Goal: Task Accomplishment & Management: Manage account settings

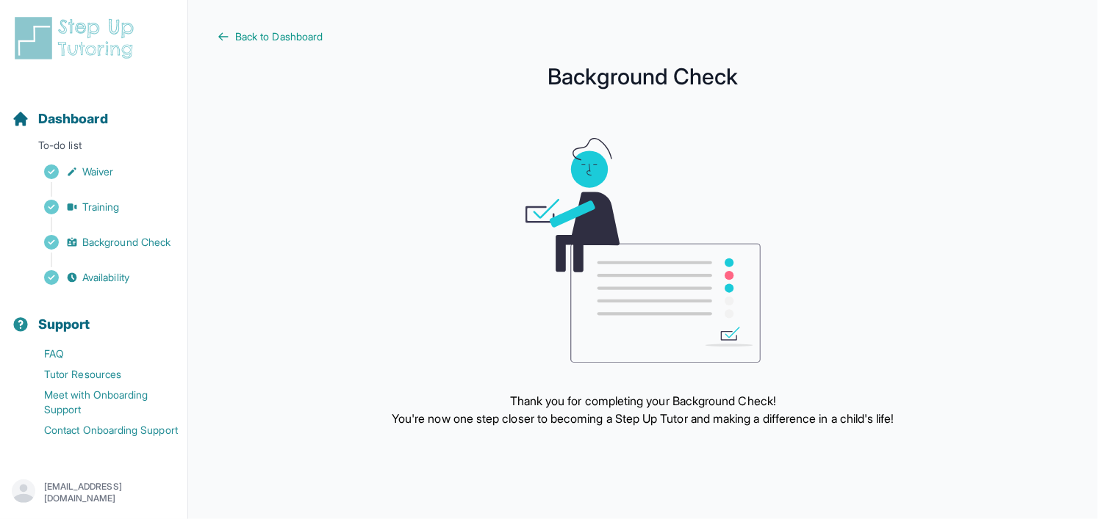
click at [85, 481] on div "[EMAIL_ADDRESS][DOMAIN_NAME]" at bounding box center [94, 493] width 164 height 26
click at [83, 121] on span "Dashboard" at bounding box center [73, 119] width 70 height 21
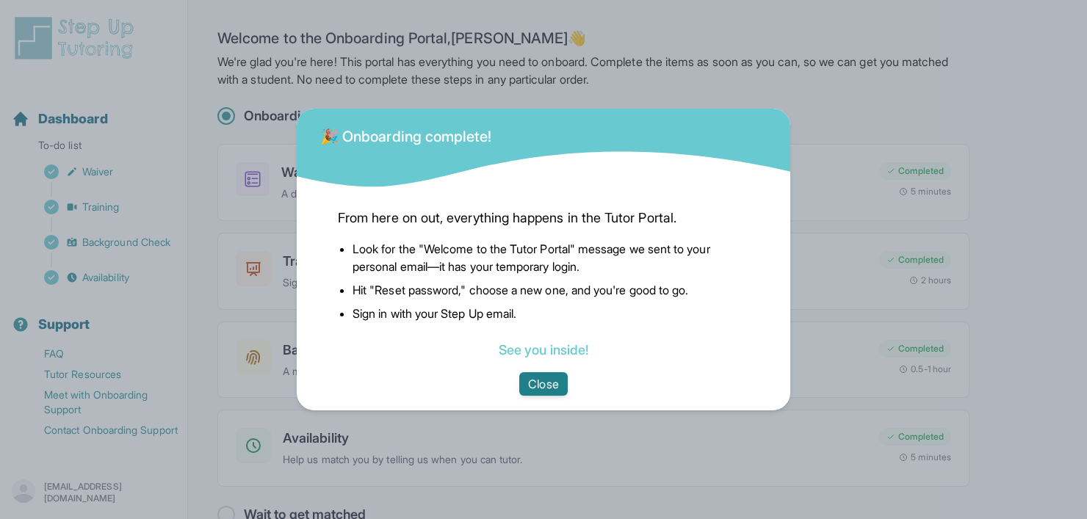
click at [549, 384] on button "Close" at bounding box center [543, 385] width 48 height 24
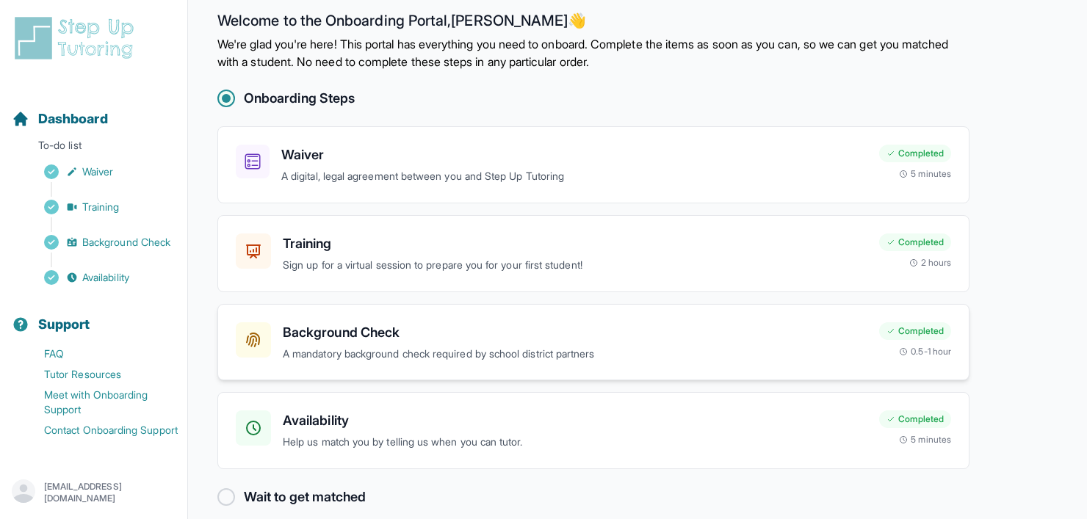
scroll to position [34, 0]
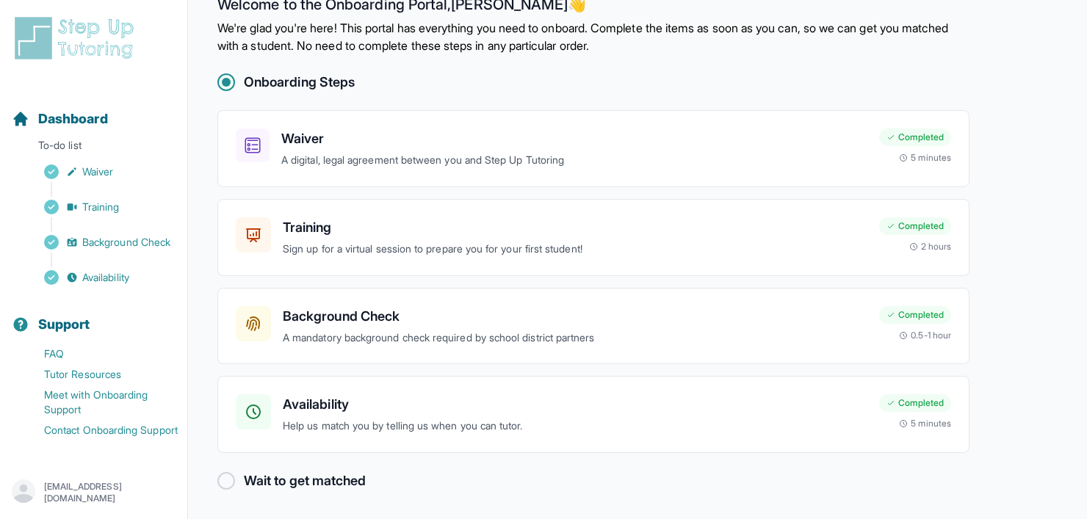
click at [301, 479] on h2 "Wait to get matched" at bounding box center [305, 481] width 122 height 21
click at [90, 492] on p "jjwong@usc.edu" at bounding box center [110, 493] width 132 height 24
click at [110, 387] on link "Meet with Onboarding Support" at bounding box center [100, 402] width 176 height 35
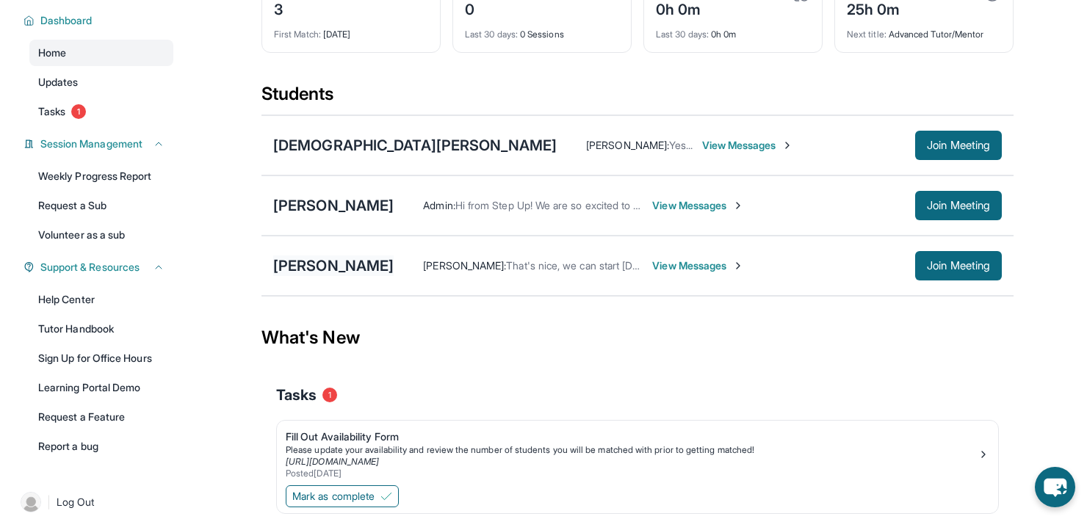
scroll to position [147, 0]
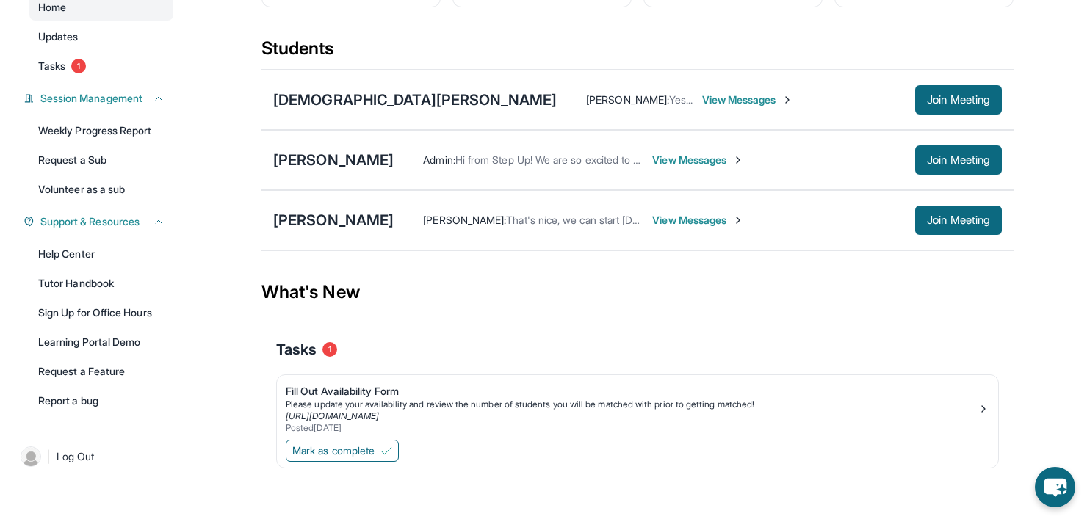
click at [394, 384] on div "Fill Out Availability Form" at bounding box center [632, 391] width 692 height 15
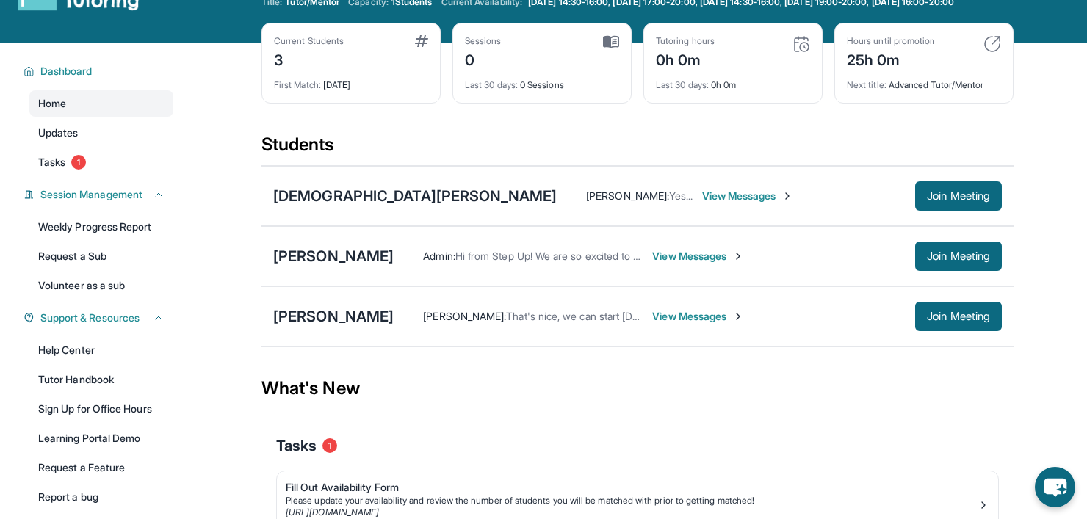
scroll to position [0, 0]
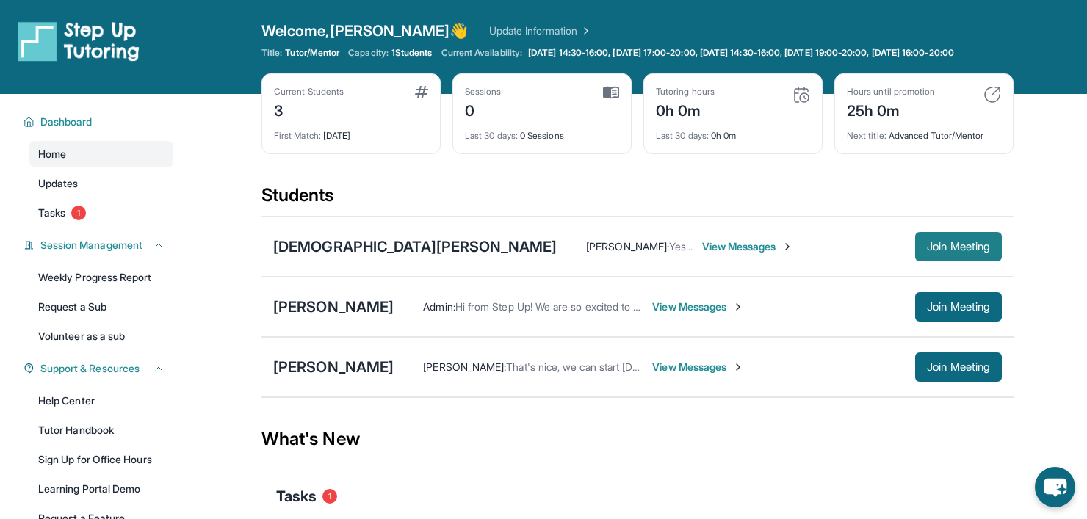
click at [981, 256] on button "Join Meeting" at bounding box center [959, 246] width 87 height 29
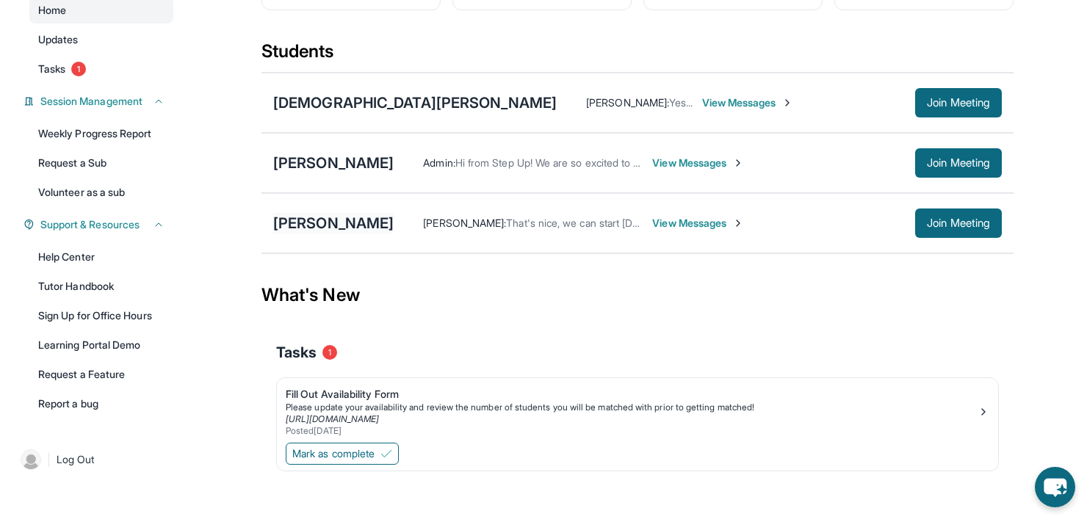
scroll to position [147, 0]
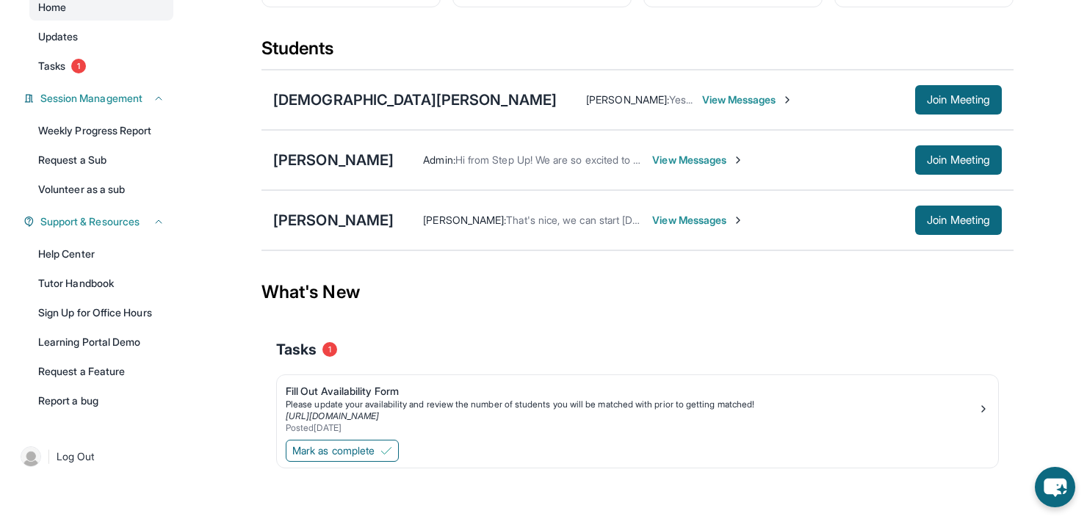
drag, startPoint x: 301, startPoint y: 342, endPoint x: 287, endPoint y: 339, distance: 15.1
click at [298, 342] on span "Tasks" at bounding box center [296, 349] width 40 height 21
click at [53, 60] on span "Tasks" at bounding box center [51, 66] width 27 height 15
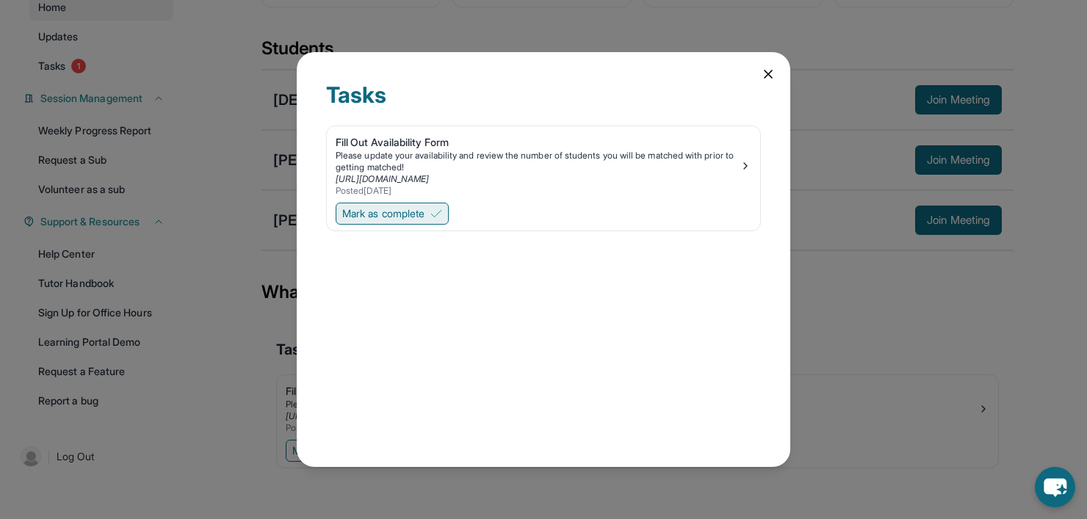
click at [346, 215] on span "Mark as complete" at bounding box center [383, 213] width 82 height 15
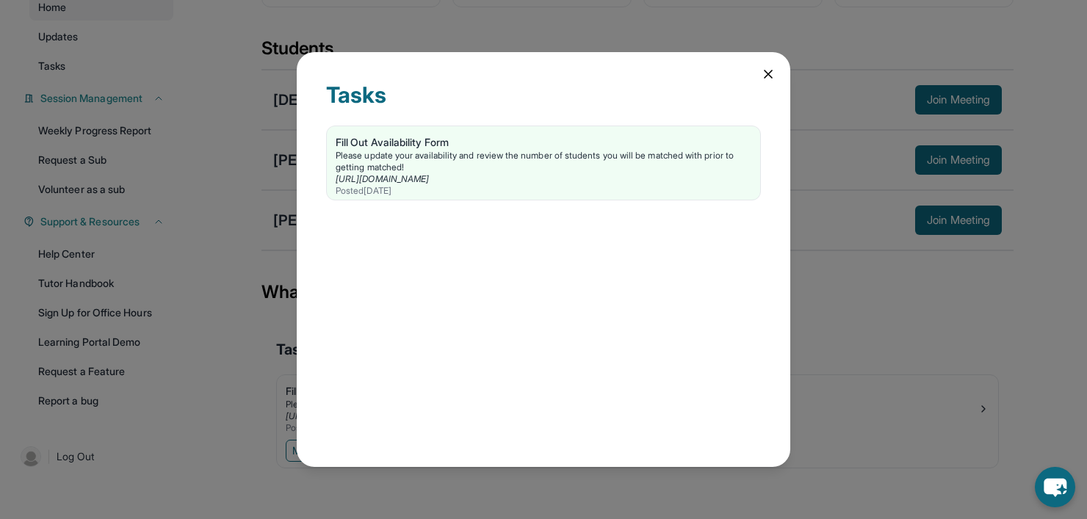
click at [772, 73] on icon at bounding box center [768, 74] width 15 height 15
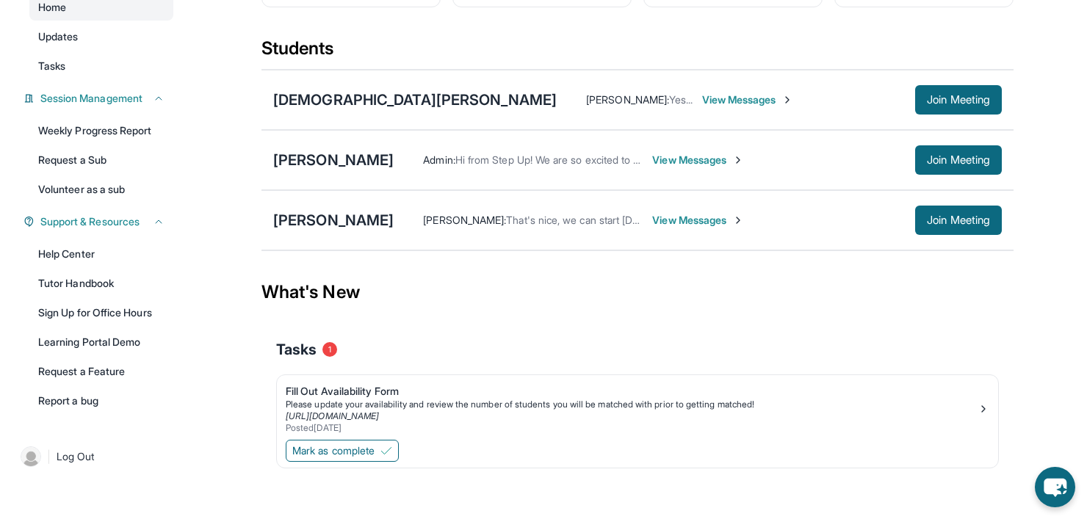
click at [702, 101] on span "View Messages" at bounding box center [748, 100] width 92 height 15
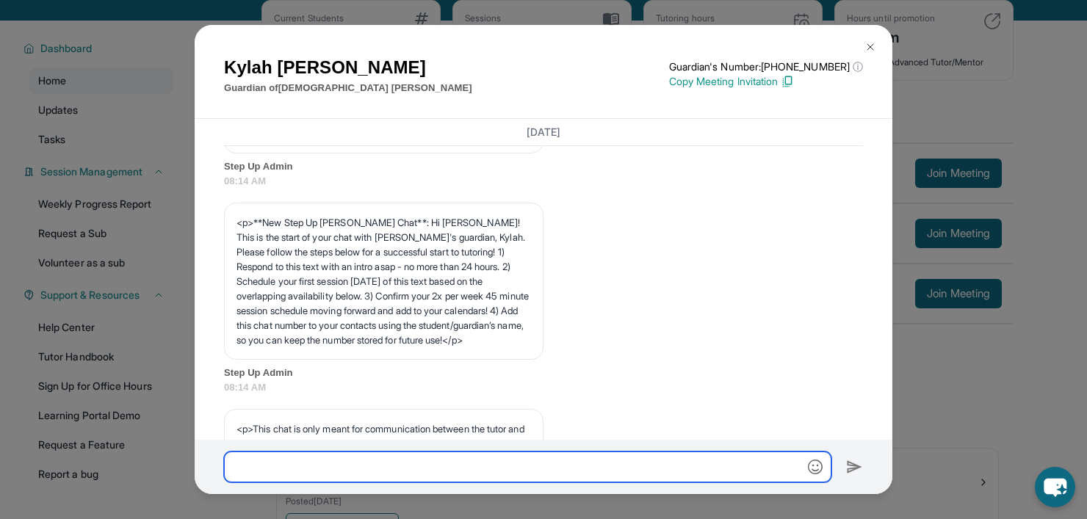
click at [439, 464] on input "text" at bounding box center [528, 467] width 608 height 31
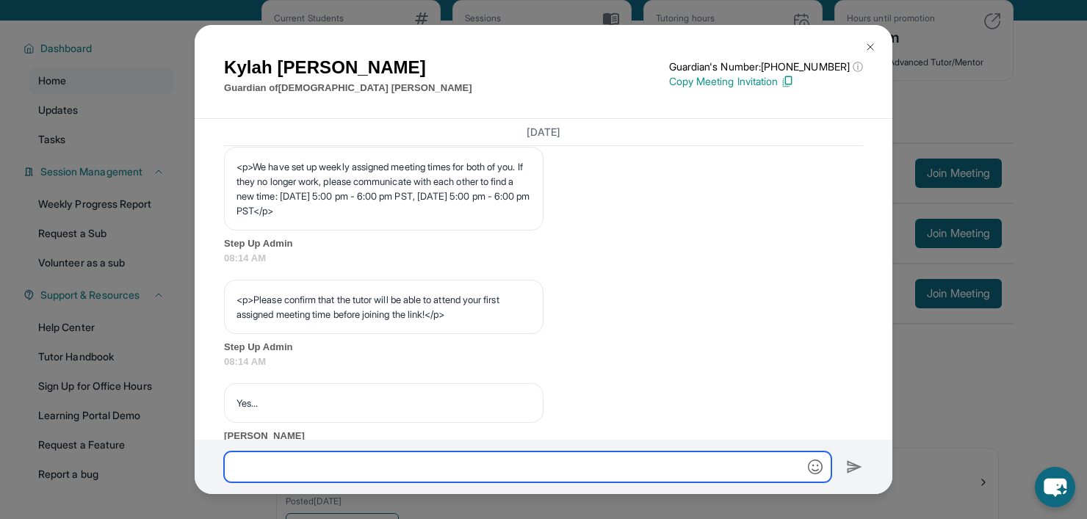
scroll to position [846, 0]
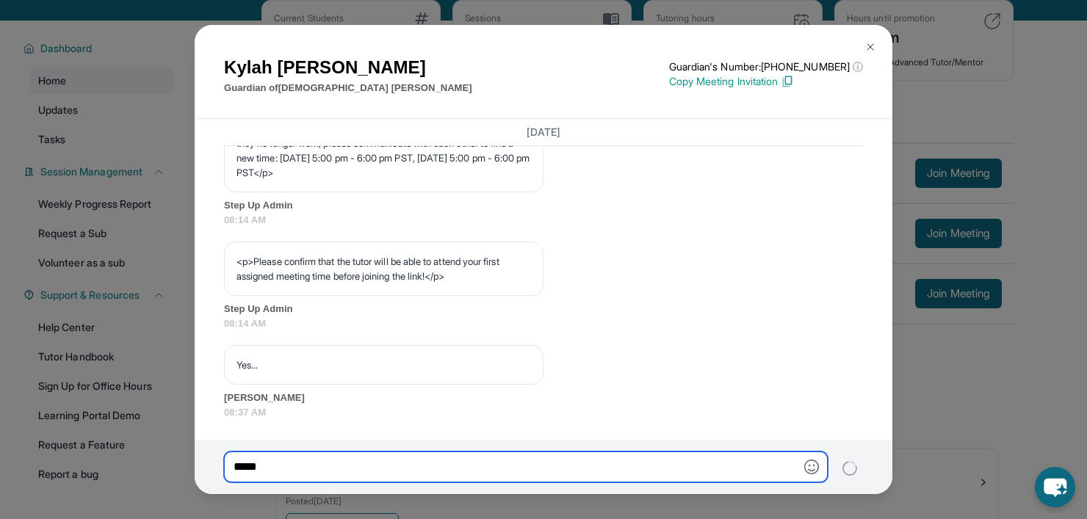
type input "*****"
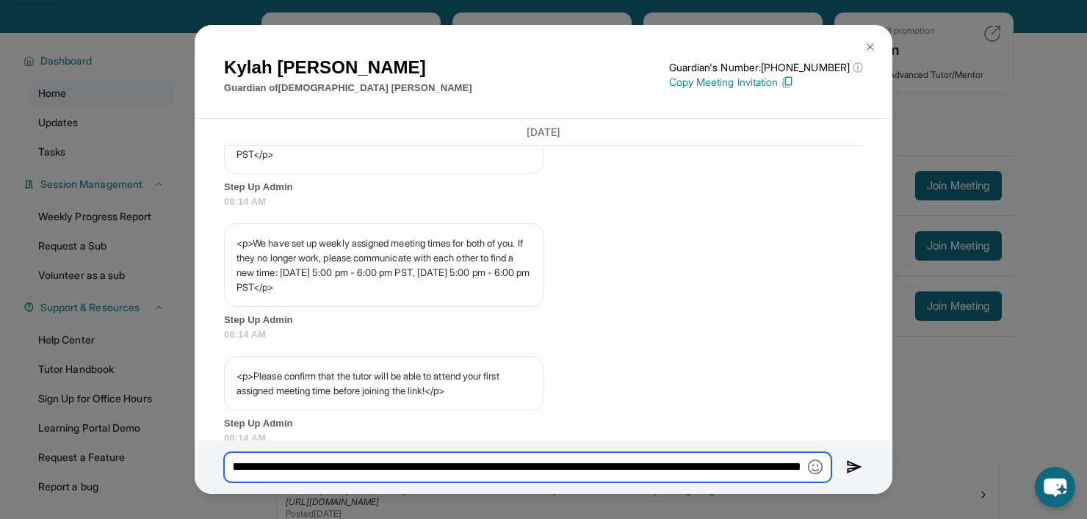
scroll to position [0, 193]
type input "**********"
drag, startPoint x: 636, startPoint y: 466, endPoint x: 785, endPoint y: 445, distance: 150.7
click at [943, 467] on div "[PERSON_NAME] Guardian of [PERSON_NAME] Guardian's Number: [PHONE_NUMBER] ⓘ Thi…" at bounding box center [543, 259] width 1087 height 519
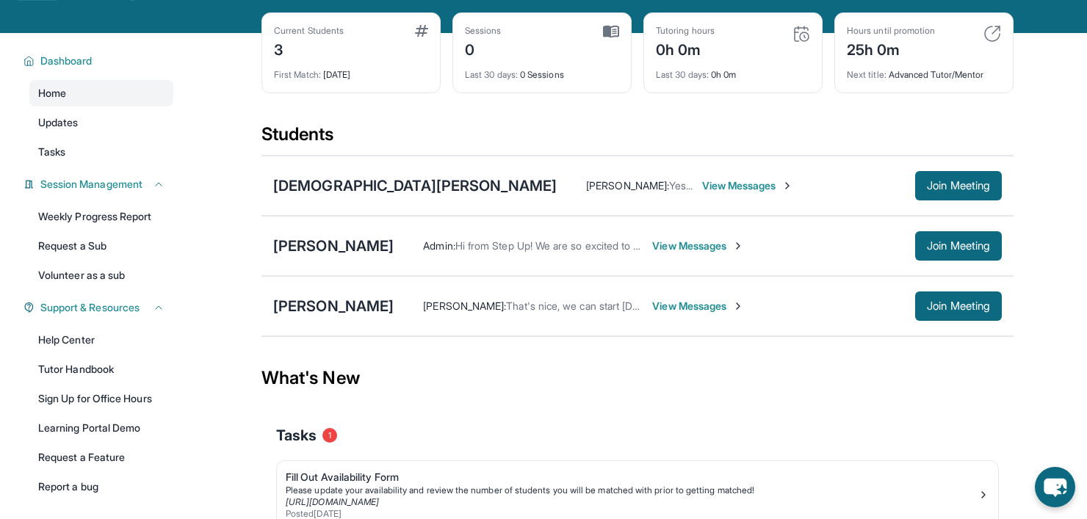
click at [702, 181] on span "View Messages" at bounding box center [748, 186] width 92 height 15
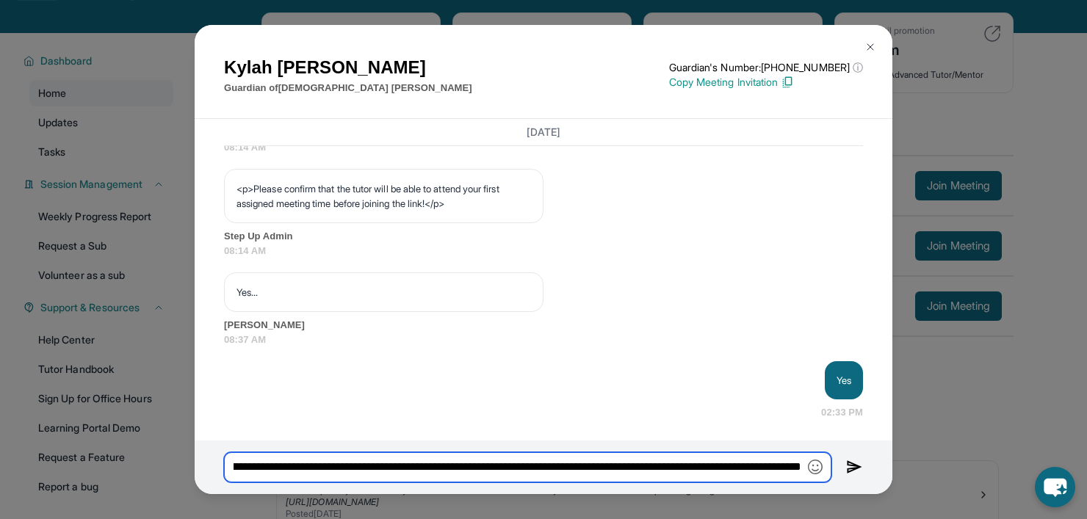
drag, startPoint x: 625, startPoint y: 458, endPoint x: 792, endPoint y: 469, distance: 167.9
click at [792, 469] on input "**********" at bounding box center [528, 468] width 608 height 31
click at [667, 459] on input "**********" at bounding box center [528, 468] width 608 height 31
click at [650, 470] on input "**********" at bounding box center [528, 468] width 608 height 31
drag, startPoint x: 648, startPoint y: 468, endPoint x: 908, endPoint y: 489, distance: 260.9
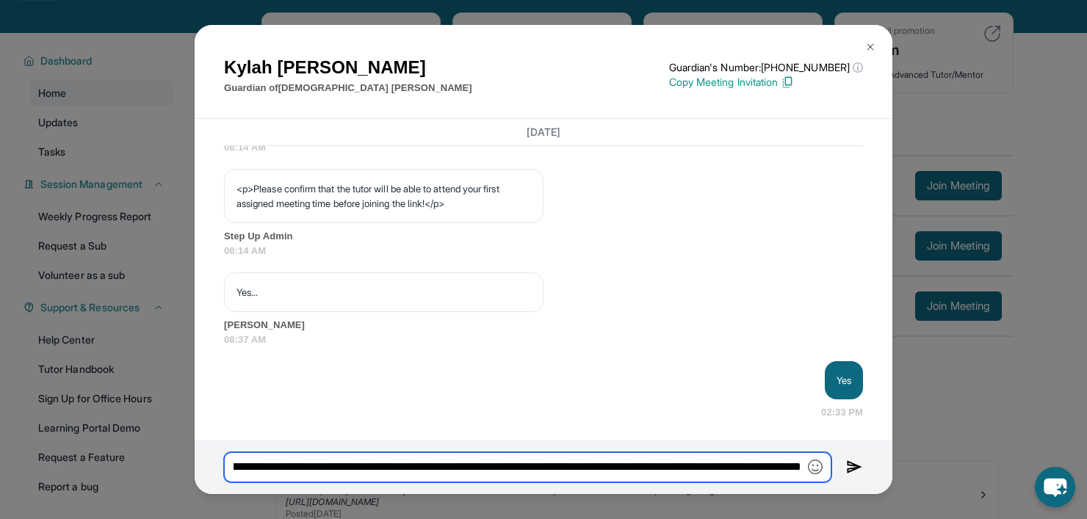
click at [908, 474] on div "[PERSON_NAME] Guardian of [PERSON_NAME] Guardian's Number: [PHONE_NUMBER] ⓘ Thi…" at bounding box center [543, 259] width 1087 height 519
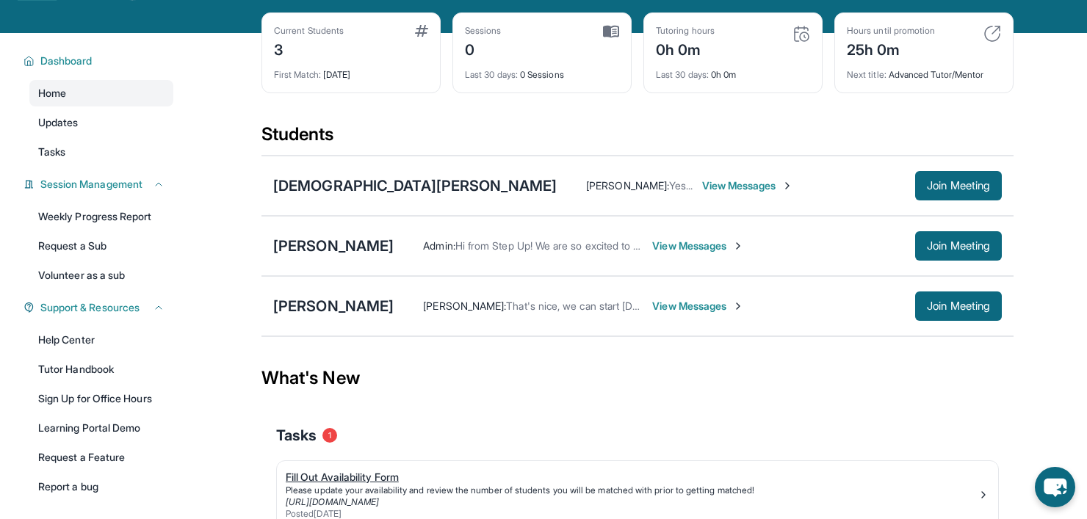
scroll to position [0, 0]
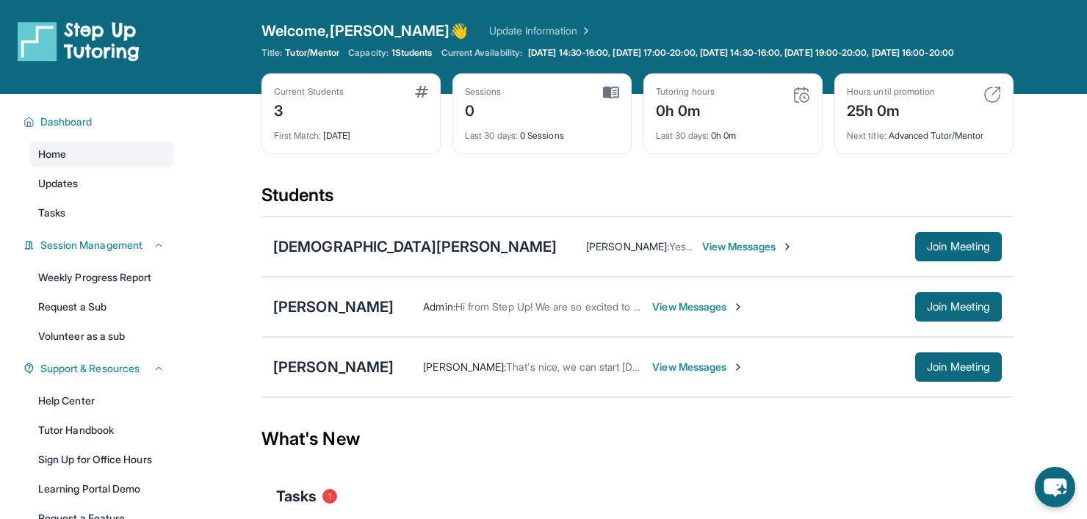
click at [462, 208] on div "Students" at bounding box center [638, 200] width 752 height 32
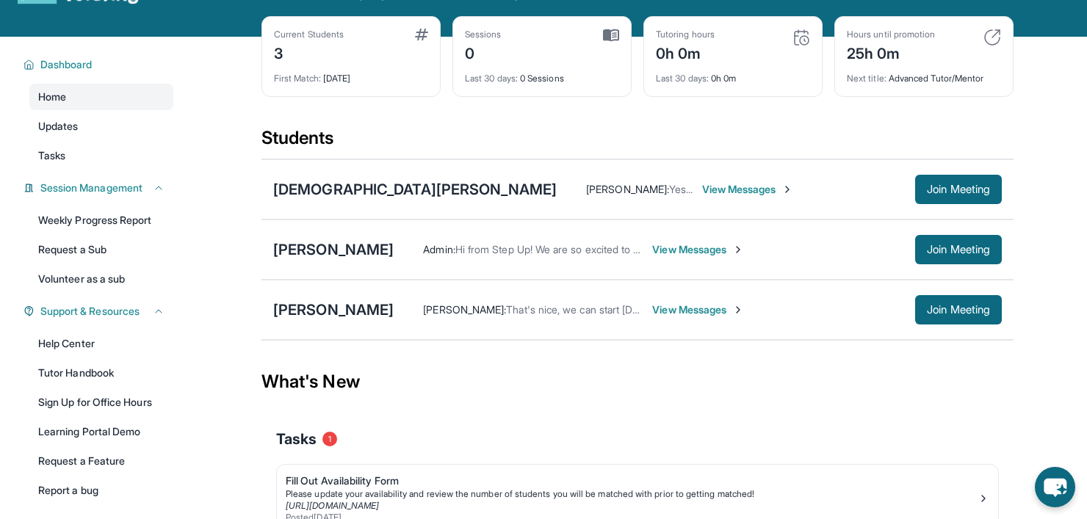
scroll to position [150, 0]
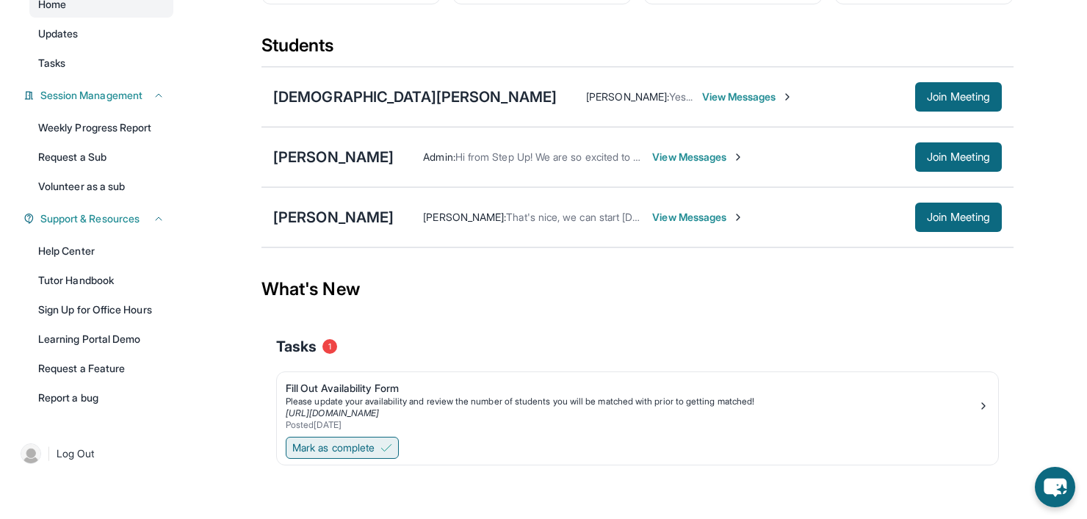
click at [327, 447] on span "Mark as complete" at bounding box center [333, 448] width 82 height 15
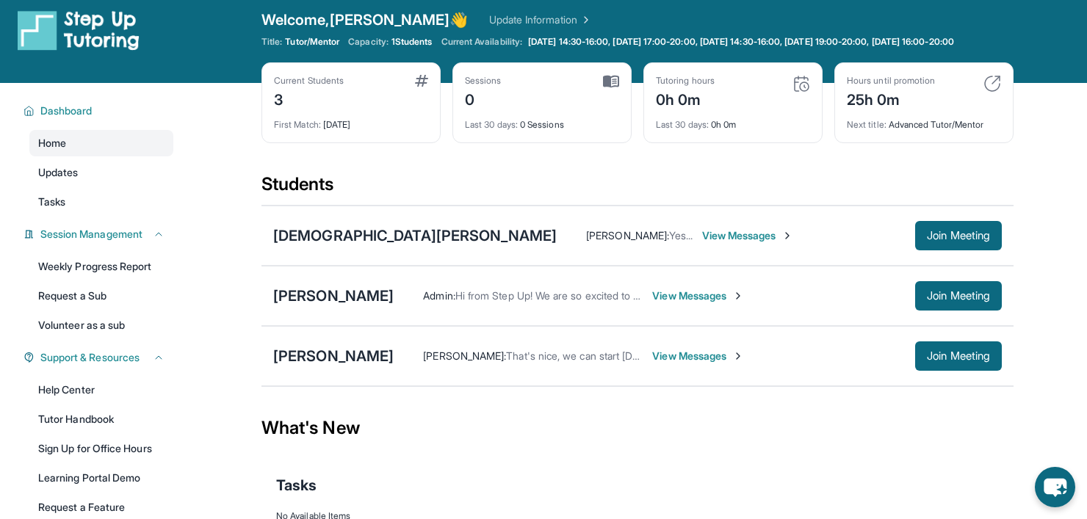
scroll to position [0, 0]
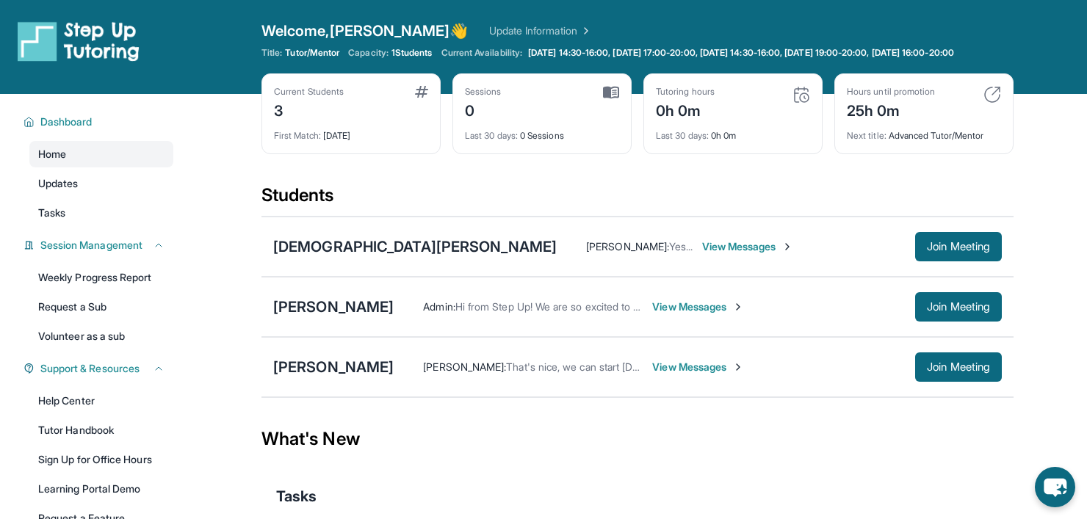
click at [702, 243] on span "View Messages" at bounding box center [748, 247] width 92 height 15
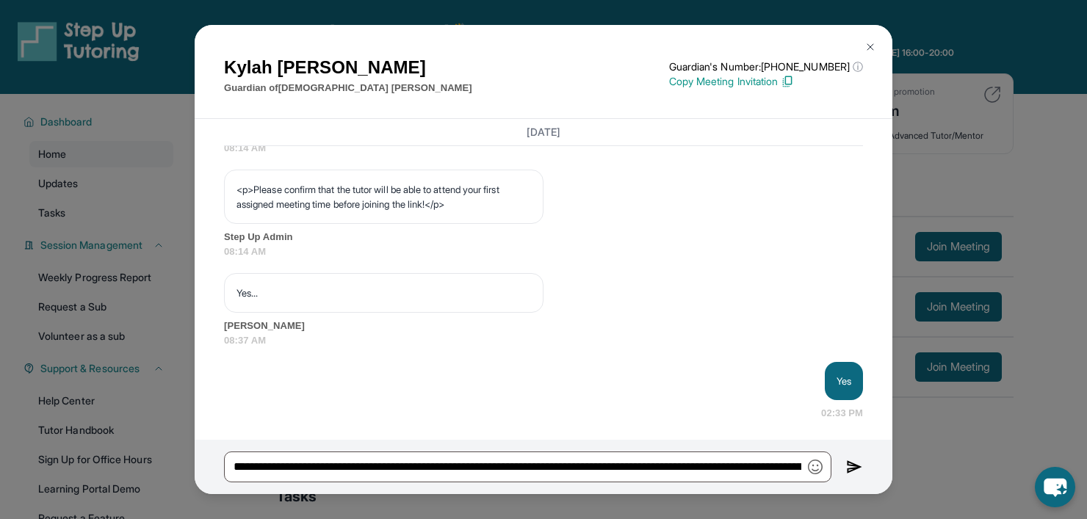
scroll to position [919, 0]
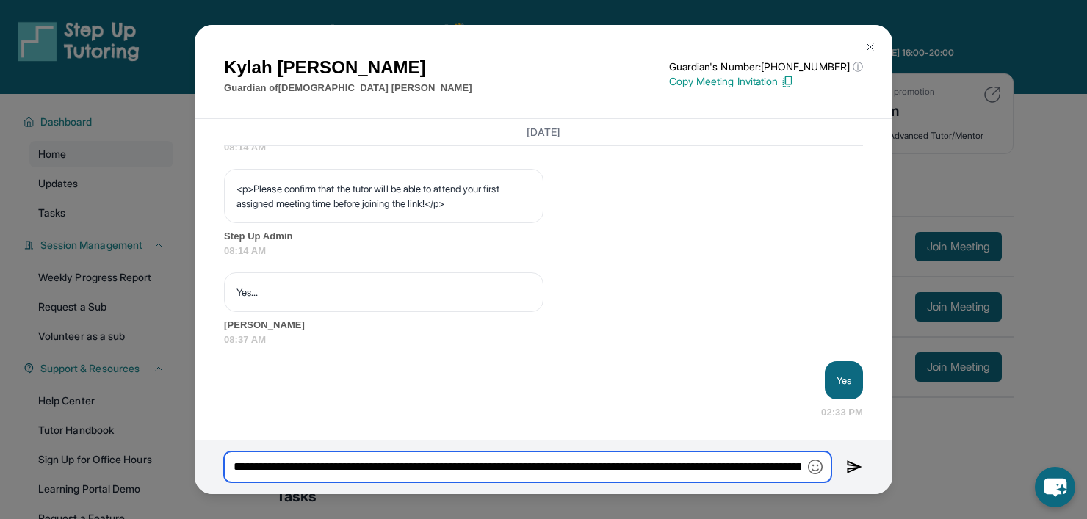
click at [563, 453] on input "**********" at bounding box center [528, 467] width 608 height 31
drag, startPoint x: 602, startPoint y: 456, endPoint x: 722, endPoint y: 458, distance: 119.8
click at [722, 458] on input "**********" at bounding box center [528, 468] width 608 height 31
click at [724, 458] on input "**********" at bounding box center [528, 468] width 608 height 31
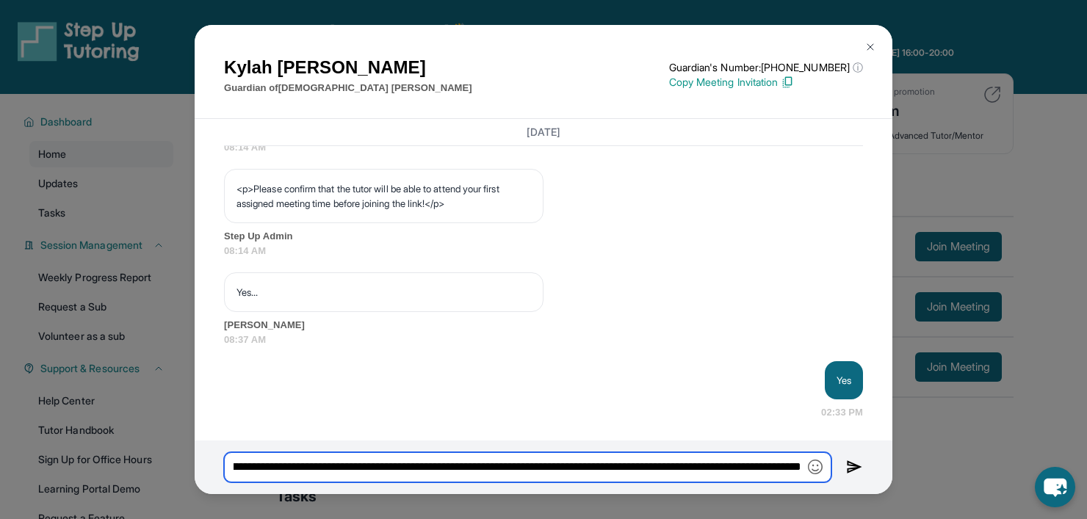
drag, startPoint x: 644, startPoint y: 464, endPoint x: 889, endPoint y: 481, distance: 245.3
click at [889, 474] on div "**********" at bounding box center [544, 468] width 698 height 54
type input "**********"
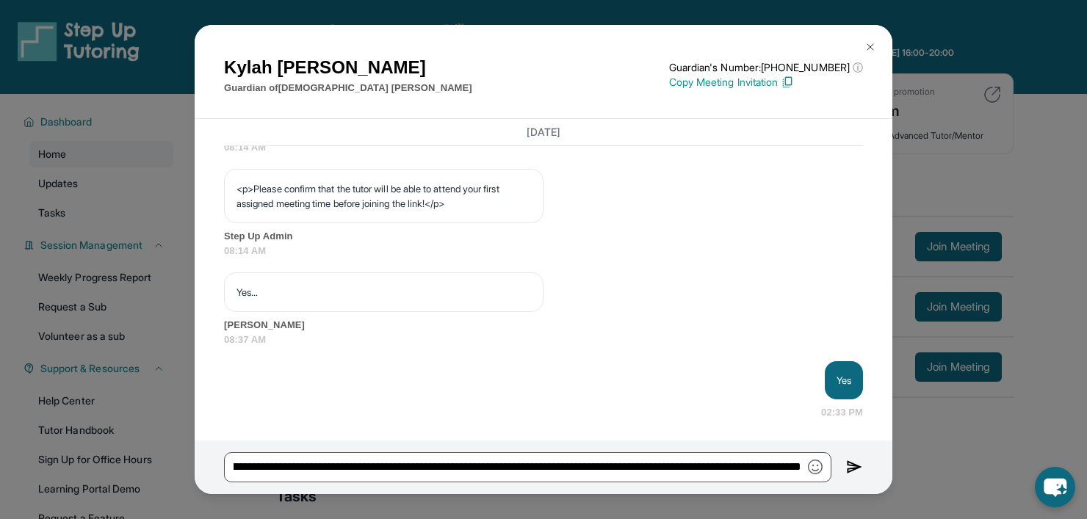
scroll to position [0, 0]
click at [861, 47] on button at bounding box center [870, 46] width 29 height 29
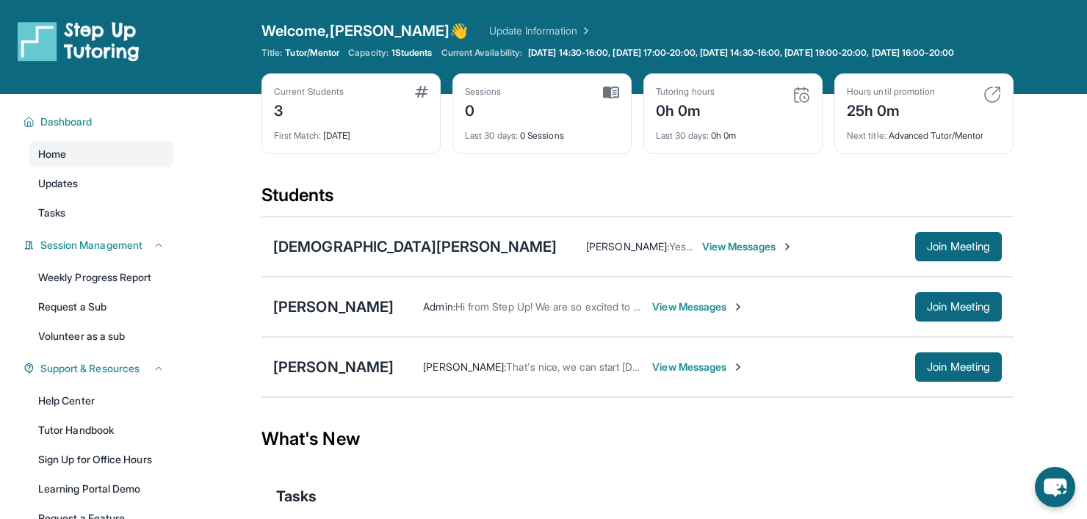
click at [481, 364] on span "Marianna Lalayan :" at bounding box center [464, 367] width 83 height 12
click at [365, 375] on div "Michael Julfayan" at bounding box center [333, 367] width 121 height 21
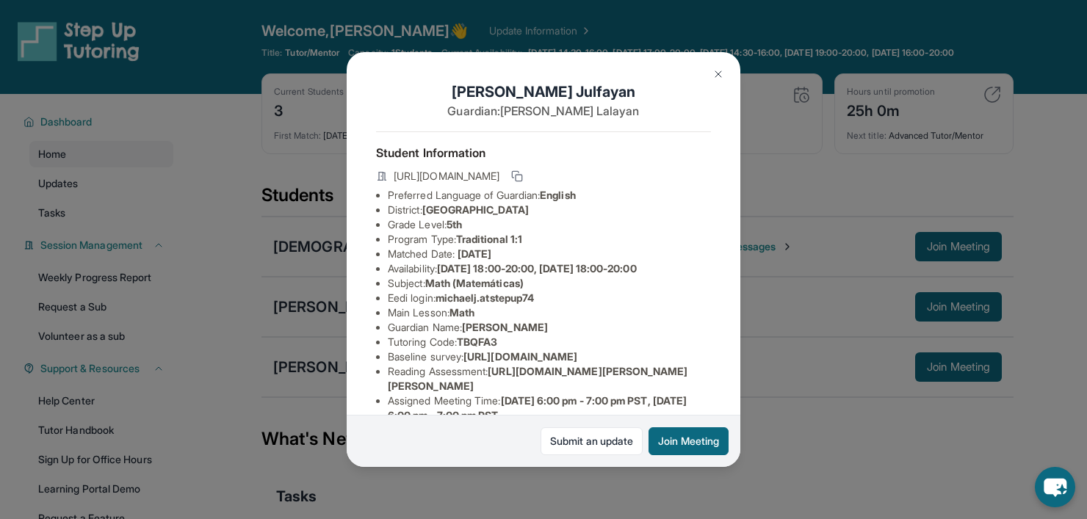
click at [714, 72] on img at bounding box center [719, 74] width 12 height 12
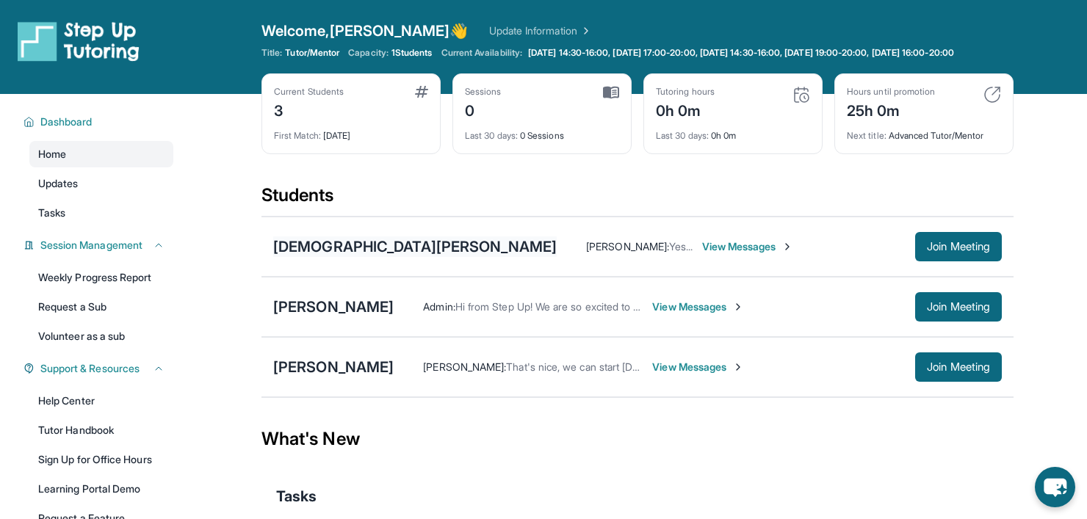
click at [380, 239] on div "Isaiah Anderson" at bounding box center [415, 247] width 284 height 21
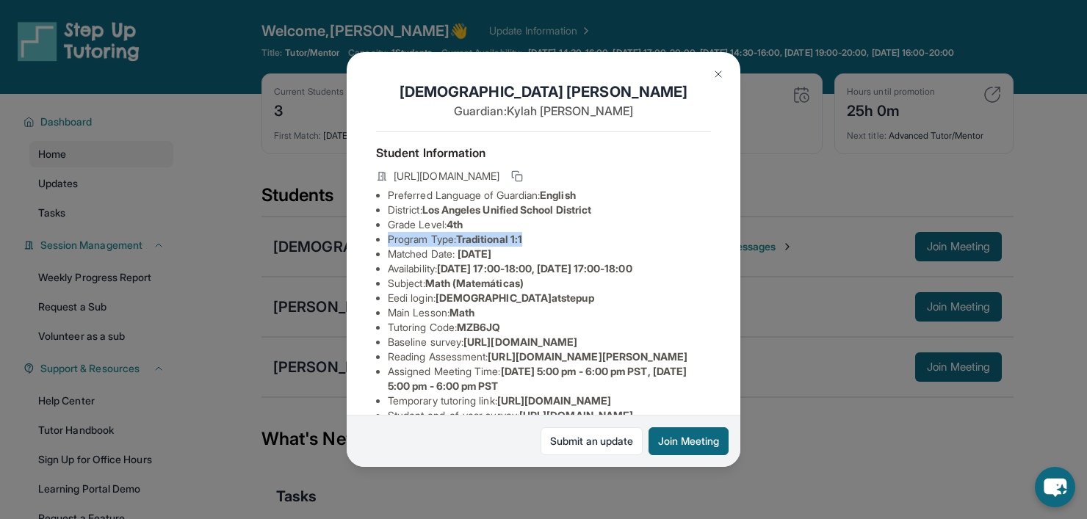
click at [783, 231] on div "Isaiah Anderson Guardian: Kylah Robinson Student Information https://student-po…" at bounding box center [543, 259] width 1087 height 519
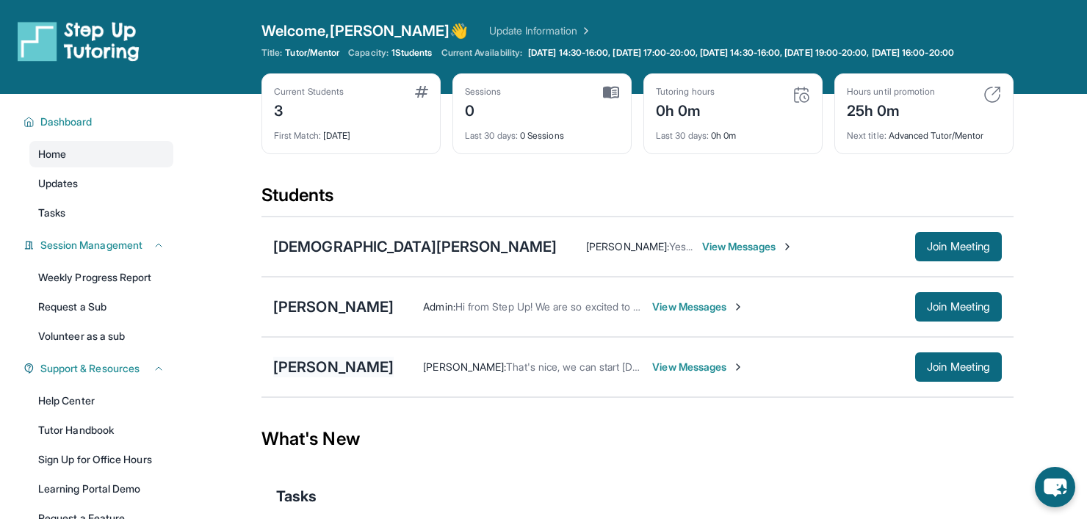
click at [368, 367] on div "Michael Julfayan" at bounding box center [333, 367] width 121 height 21
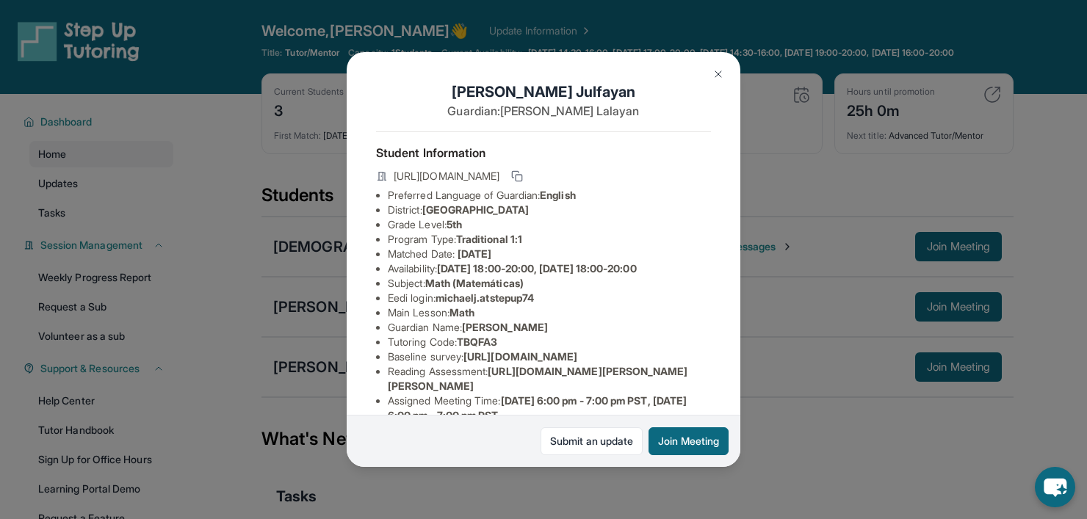
click at [783, 323] on div "Michael Julfayan Guardian: Marianna Lalayan Student Information https://student…" at bounding box center [543, 259] width 1087 height 519
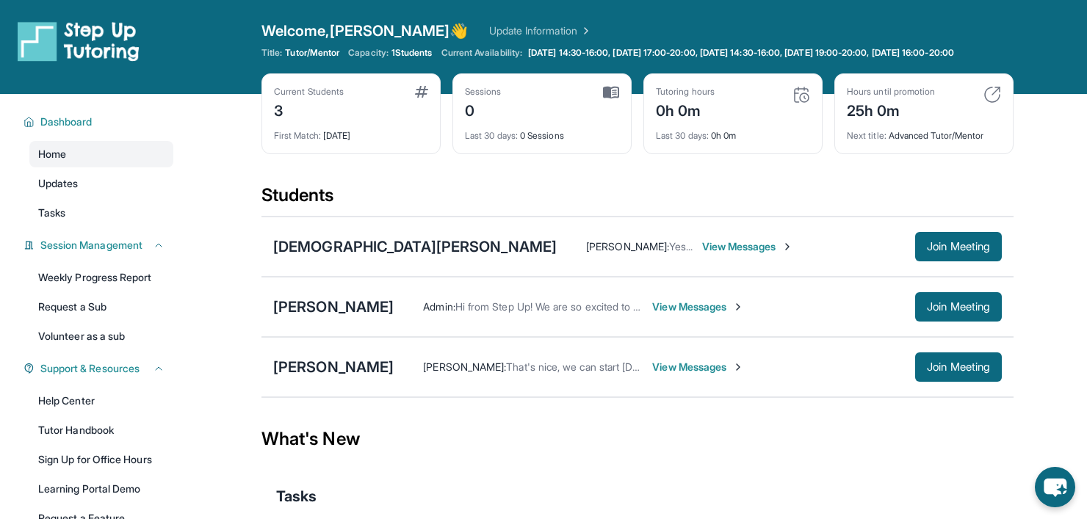
click at [394, 293] on div "Admin : Hi from Step Up! We are so excited to match you with one another. As an…" at bounding box center [698, 306] width 608 height 29
click at [364, 314] on div "Khaled Radman" at bounding box center [333, 307] width 121 height 21
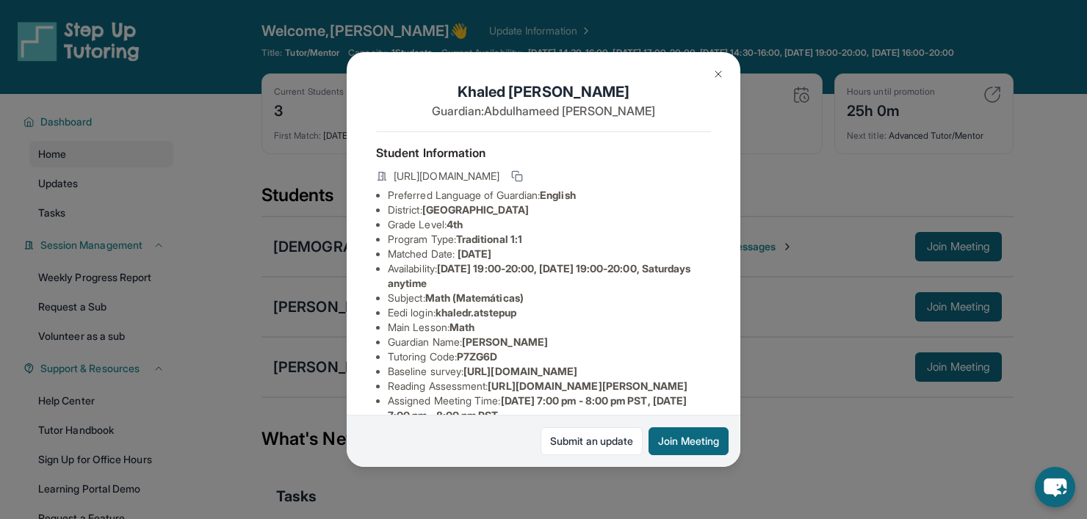
click at [774, 259] on div "Khaled Radman Guardian: Abdulhameed Radman Student Information https://student-…" at bounding box center [543, 259] width 1087 height 519
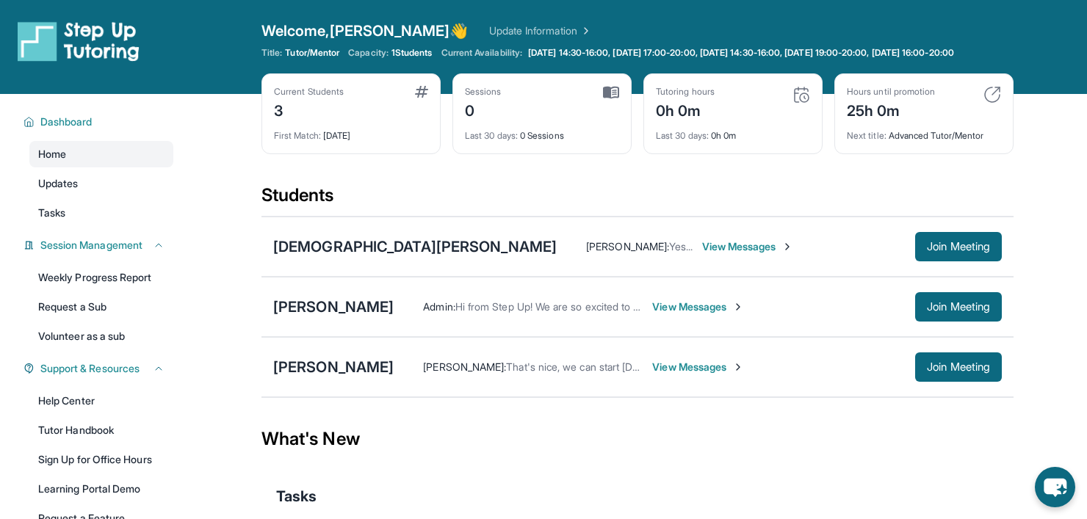
click at [652, 300] on span "View Messages" at bounding box center [698, 307] width 92 height 15
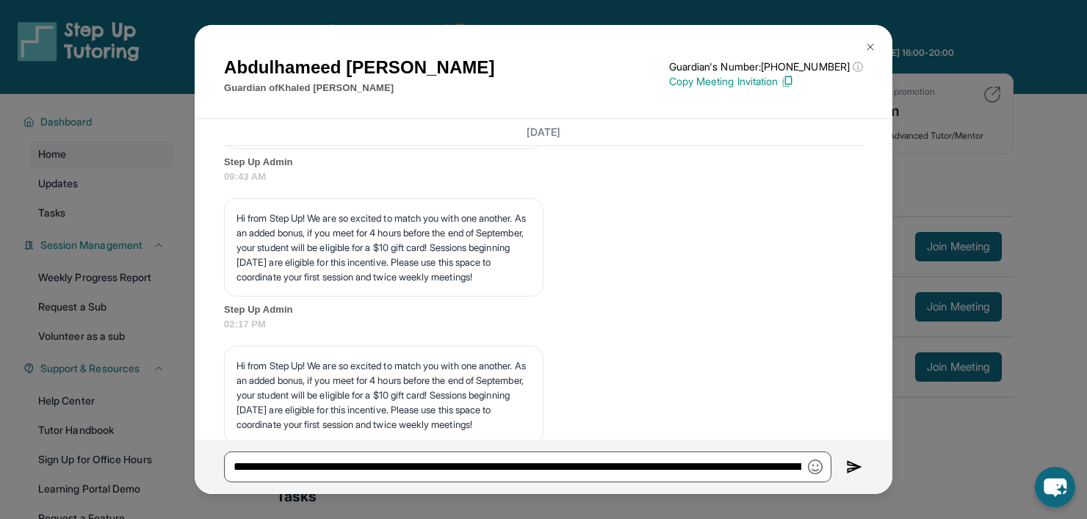
scroll to position [1052, 0]
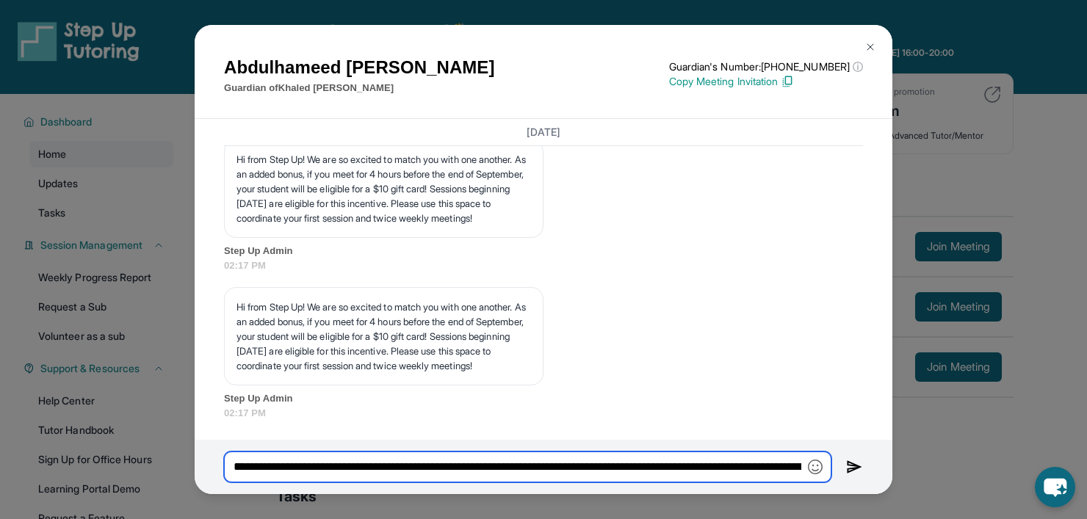
click at [589, 455] on input "**********" at bounding box center [528, 467] width 608 height 31
drag, startPoint x: 237, startPoint y: 464, endPoint x: 957, endPoint y: 467, distance: 720.8
click at [957, 467] on div "Abdulhameed Radman Guardian of Khaled Radman Guardian's Number: +18144363780 ⓘ …" at bounding box center [543, 259] width 1087 height 519
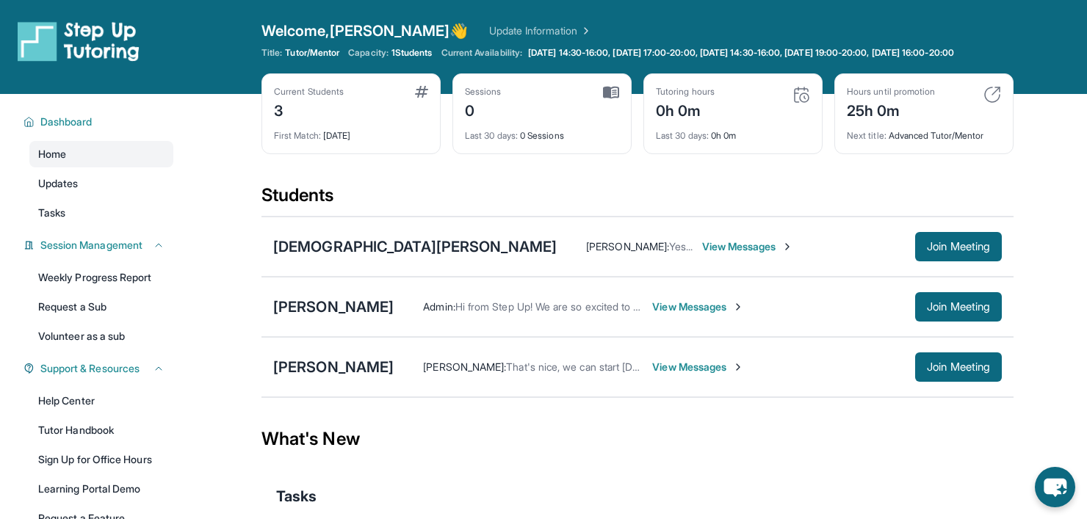
click at [698, 308] on span "View Messages" at bounding box center [698, 307] width 92 height 15
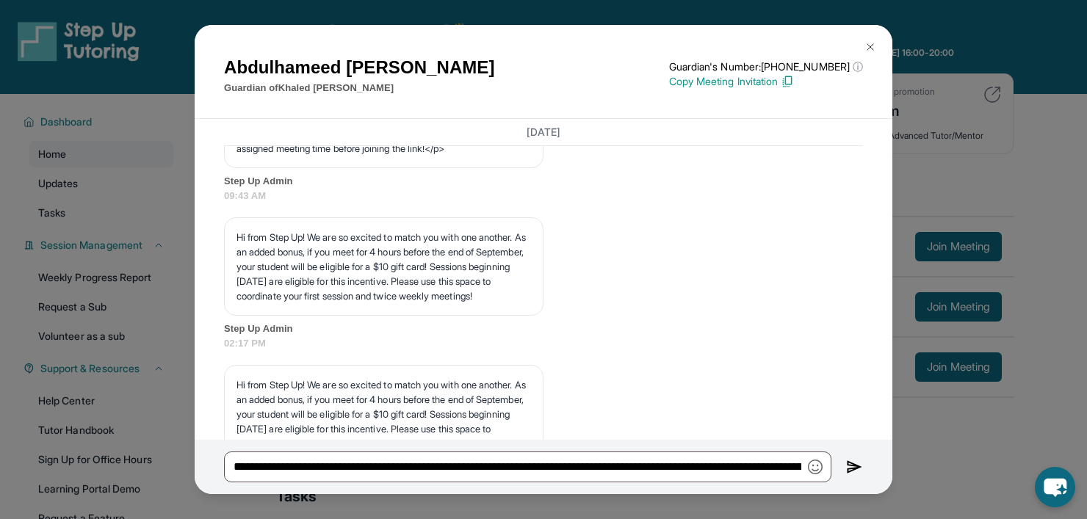
scroll to position [1052, 0]
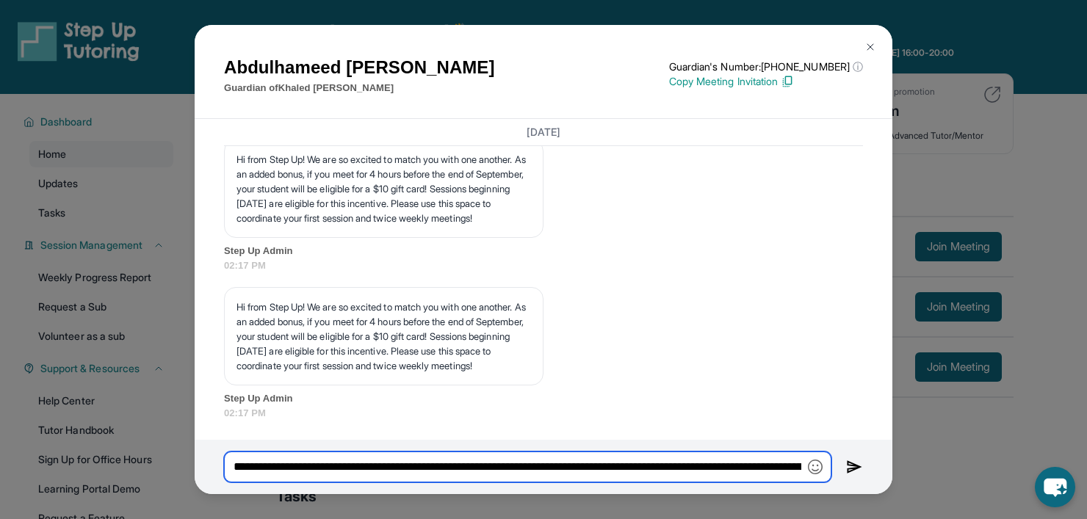
click at [583, 454] on input "**********" at bounding box center [528, 467] width 608 height 31
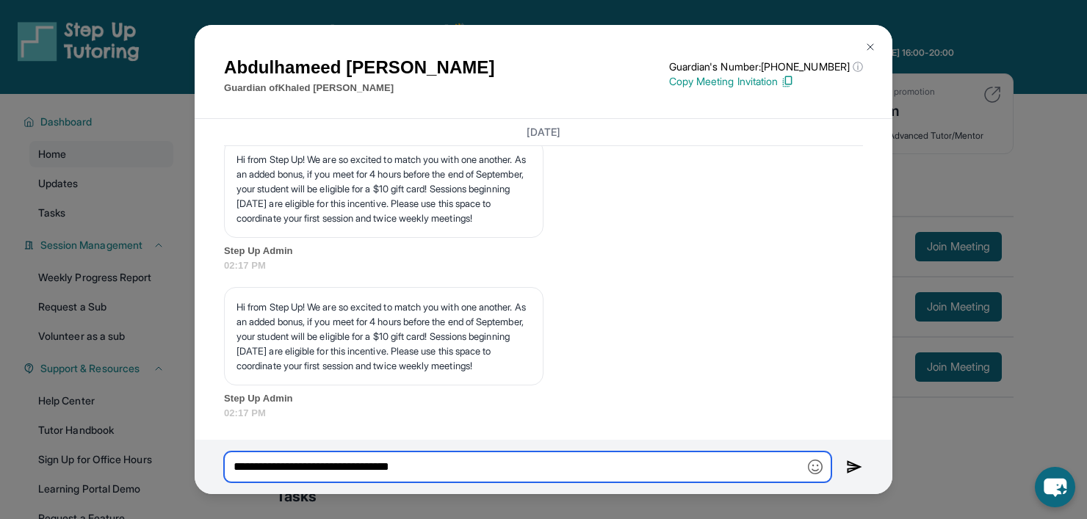
type input "**********"
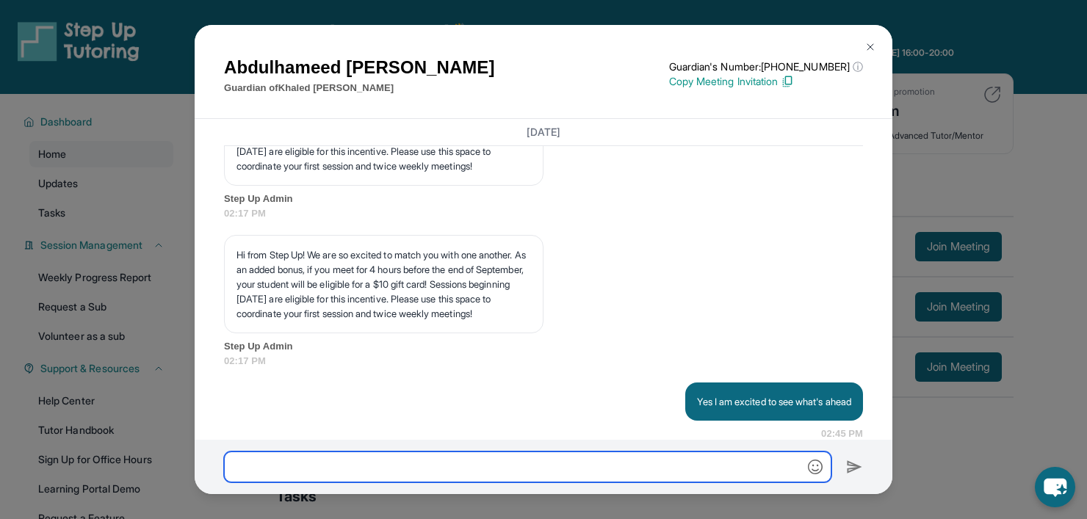
scroll to position [1126, 0]
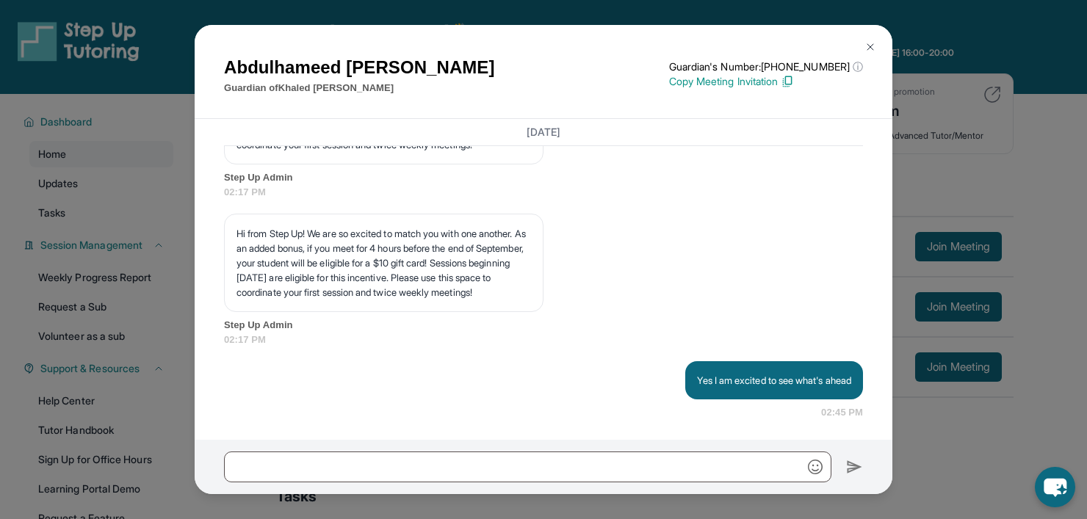
click at [973, 434] on div "Abdulhameed Radman Guardian of Khaled Radman Guardian's Number: +18144363780 ⓘ …" at bounding box center [543, 259] width 1087 height 519
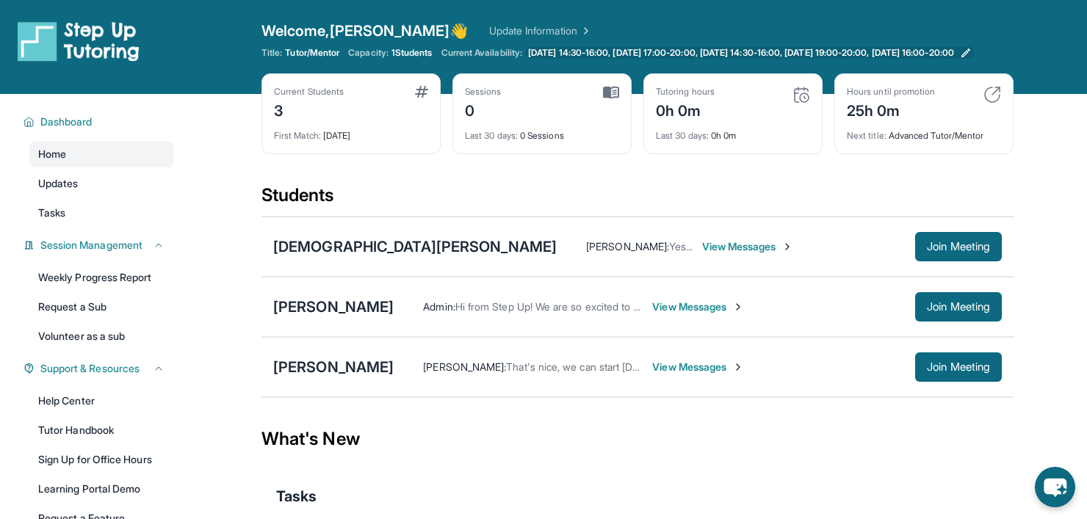
click at [527, 49] on link "Monday 14:30-16:00, Monday 17:00-20:00, Wednesday 14:30-16:00, Wednesday 19:00-…" at bounding box center [750, 53] width 450 height 12
click at [373, 242] on div "Isaiah Anderson" at bounding box center [415, 247] width 284 height 21
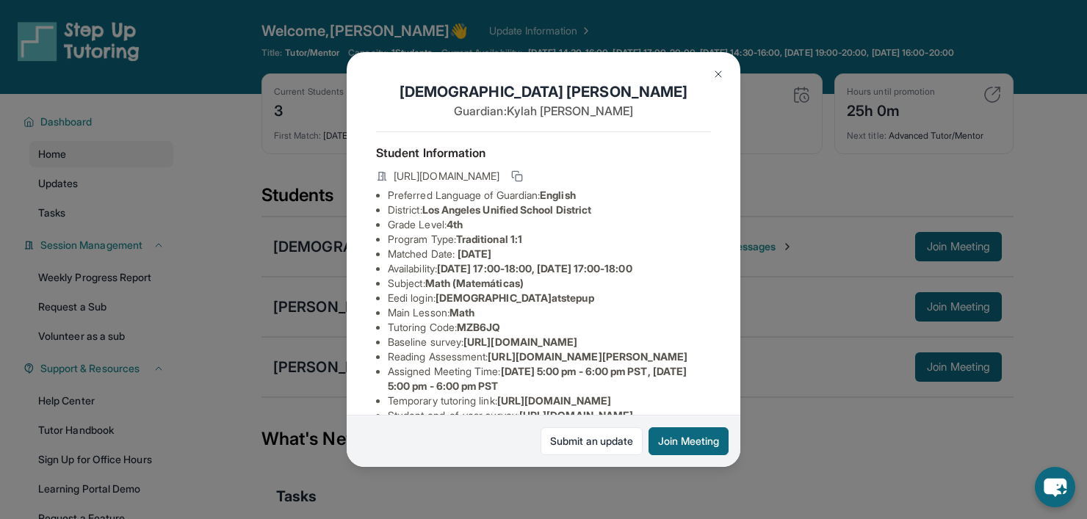
click at [309, 367] on div "Isaiah Anderson Guardian: Kylah Robinson Student Information https://student-po…" at bounding box center [543, 259] width 1087 height 519
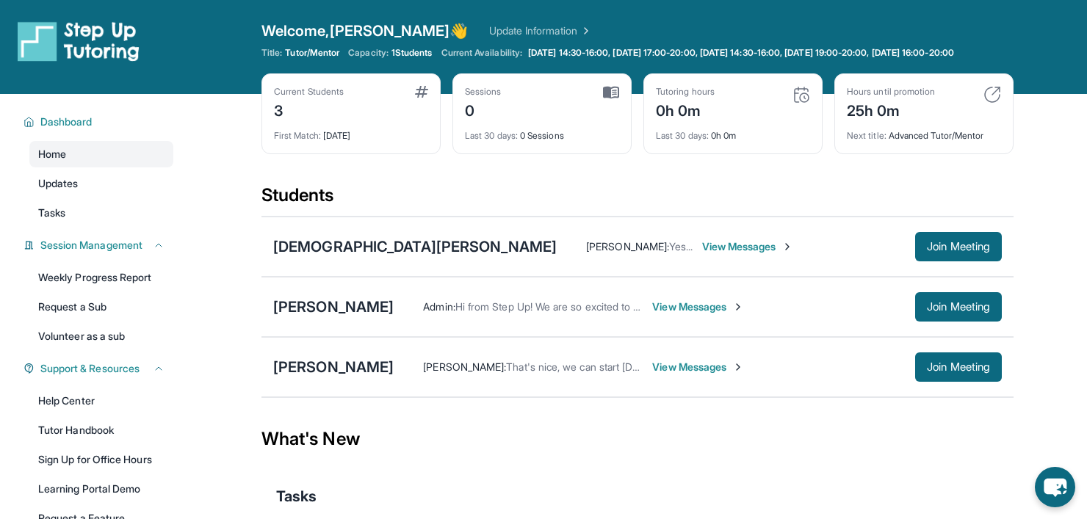
click at [331, 319] on div "Khaled Radman Admin : Hi from Step Up! We are so excited to match you with one …" at bounding box center [638, 307] width 752 height 60
click at [328, 305] on div "Khaled Radman" at bounding box center [333, 307] width 121 height 21
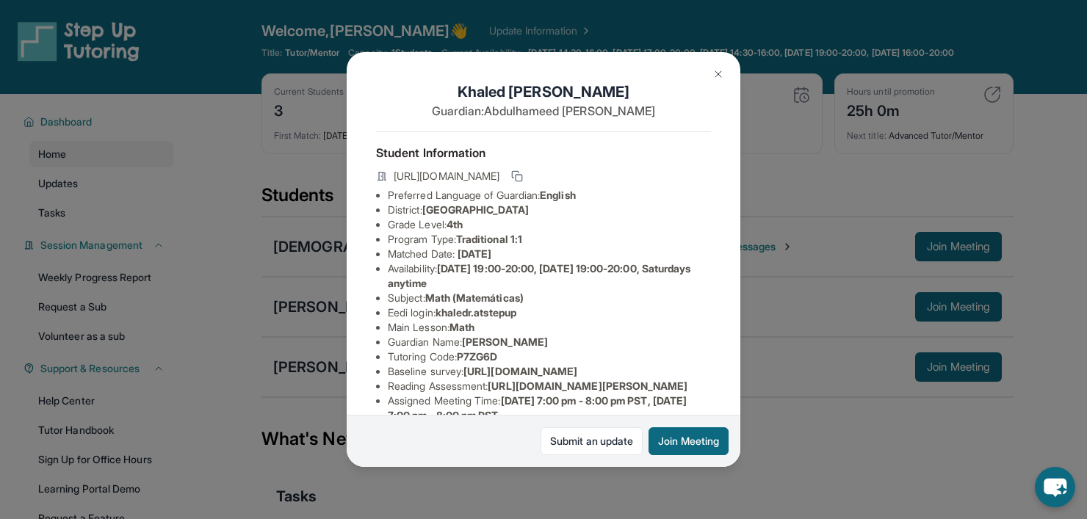
click at [331, 364] on div "Khaled Radman Guardian: Abdulhameed Radman Student Information https://student-…" at bounding box center [543, 259] width 1087 height 519
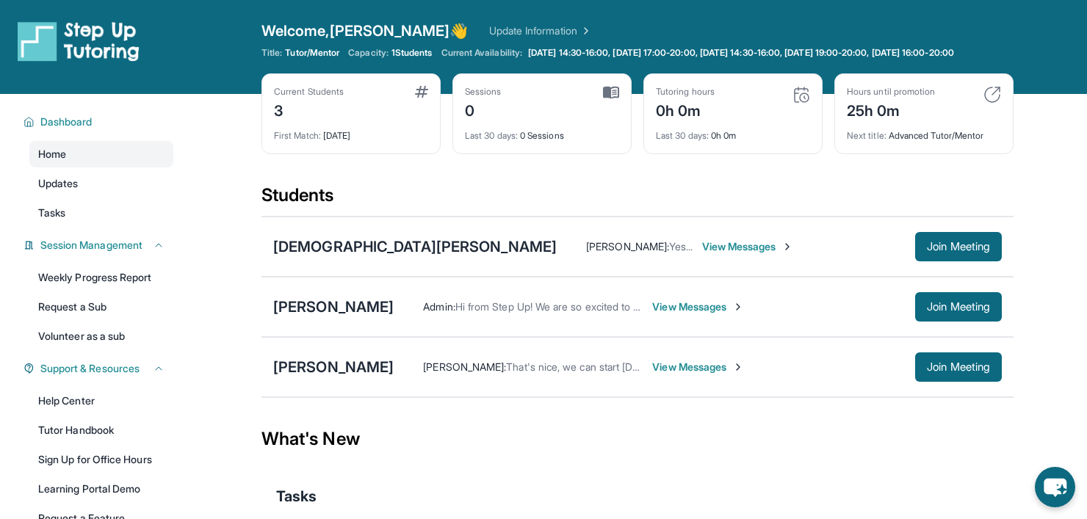
click at [331, 364] on div "Michael Julfayan" at bounding box center [333, 367] width 121 height 21
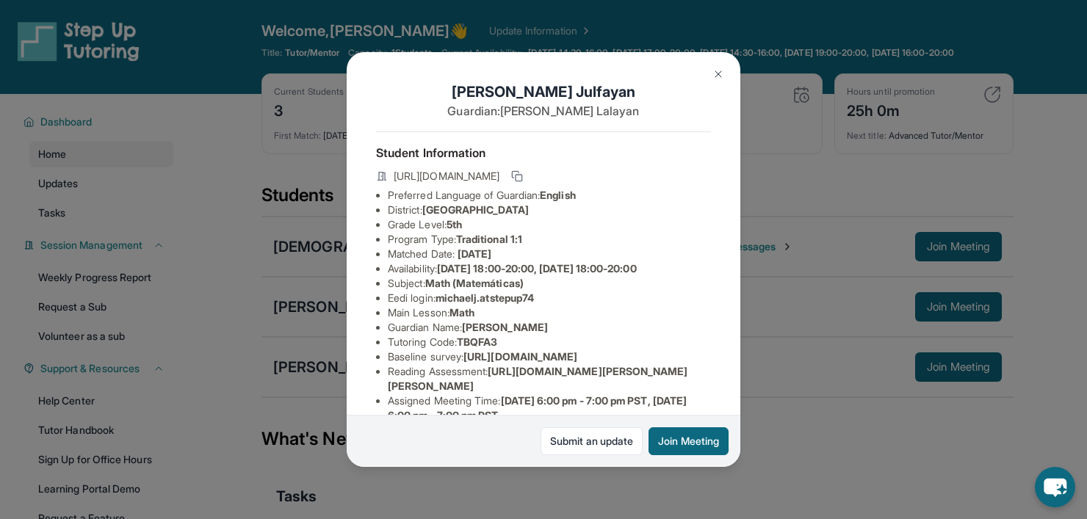
click at [255, 397] on div "Michael Julfayan Guardian: Marianna Lalayan Student Information https://student…" at bounding box center [543, 259] width 1087 height 519
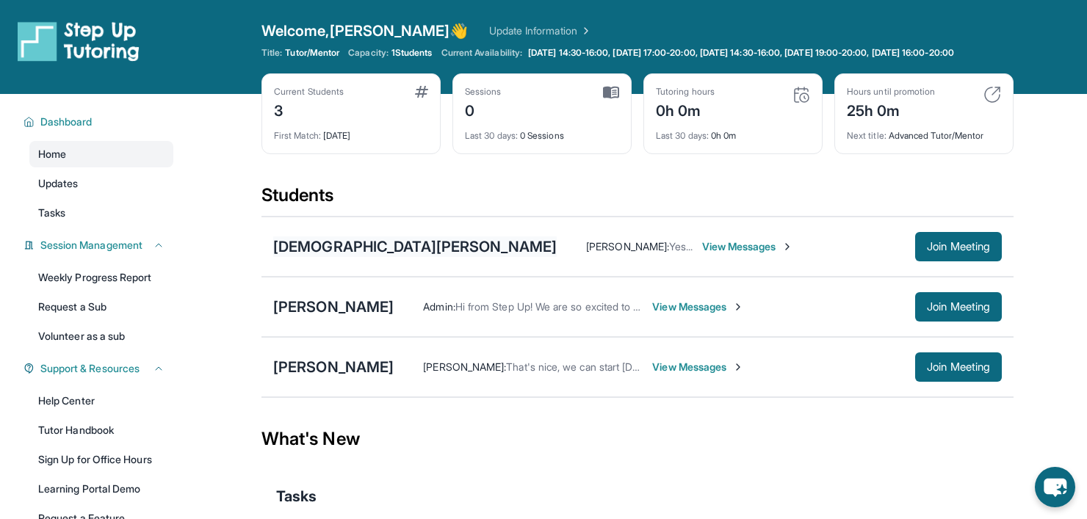
click at [329, 240] on div "Isaiah Anderson" at bounding box center [415, 247] width 284 height 21
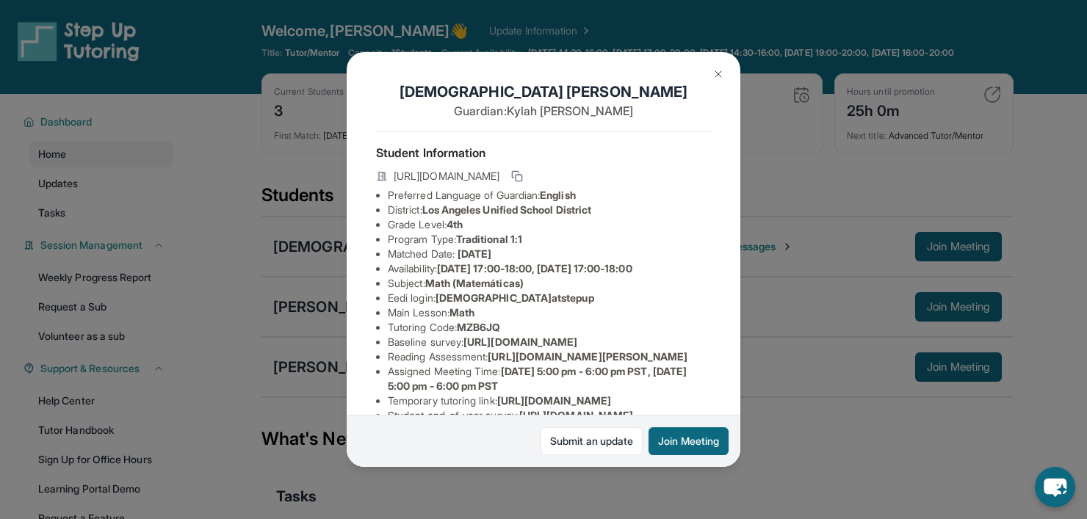
click at [263, 258] on div "Isaiah Anderson Guardian: Kylah Robinson Student Information https://student-po…" at bounding box center [543, 259] width 1087 height 519
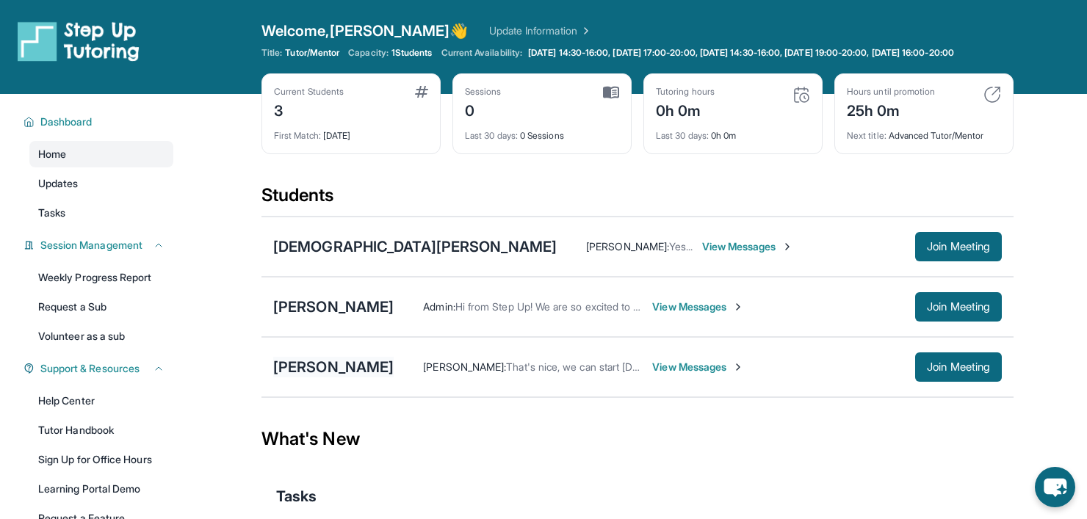
click at [349, 375] on div "Michael Julfayan" at bounding box center [333, 367] width 121 height 21
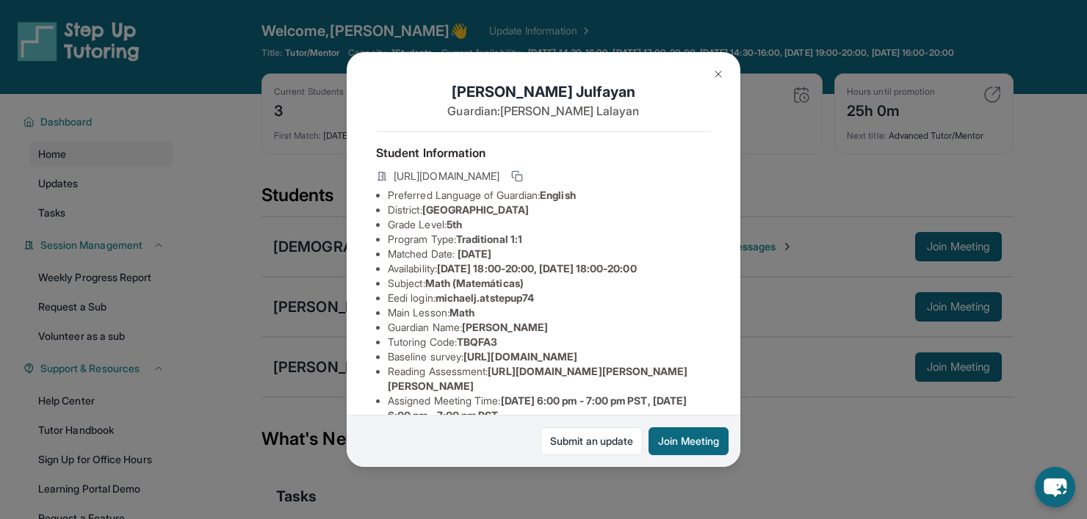
click at [273, 343] on div "Michael Julfayan Guardian: Marianna Lalayan Student Information https://student…" at bounding box center [543, 259] width 1087 height 519
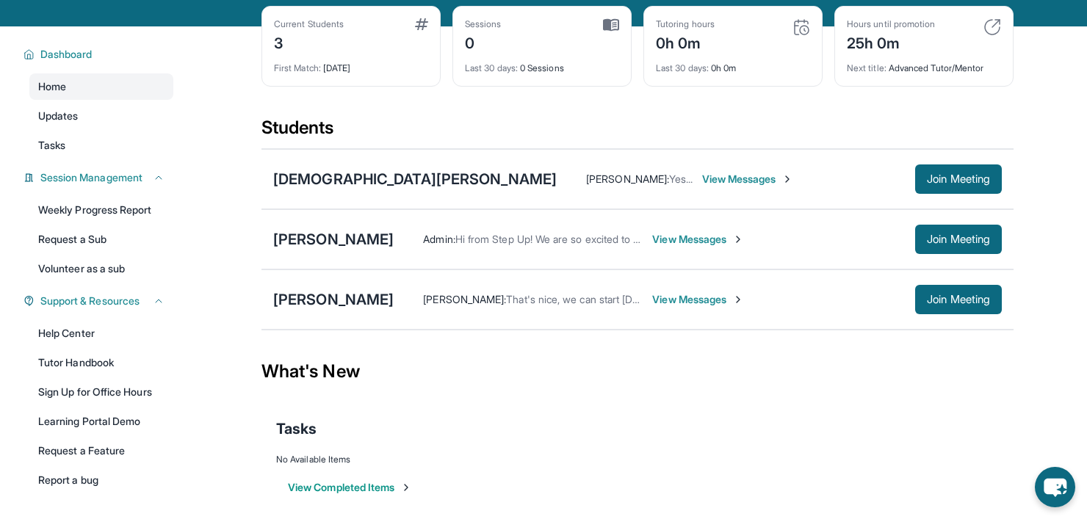
scroll to position [73, 0]
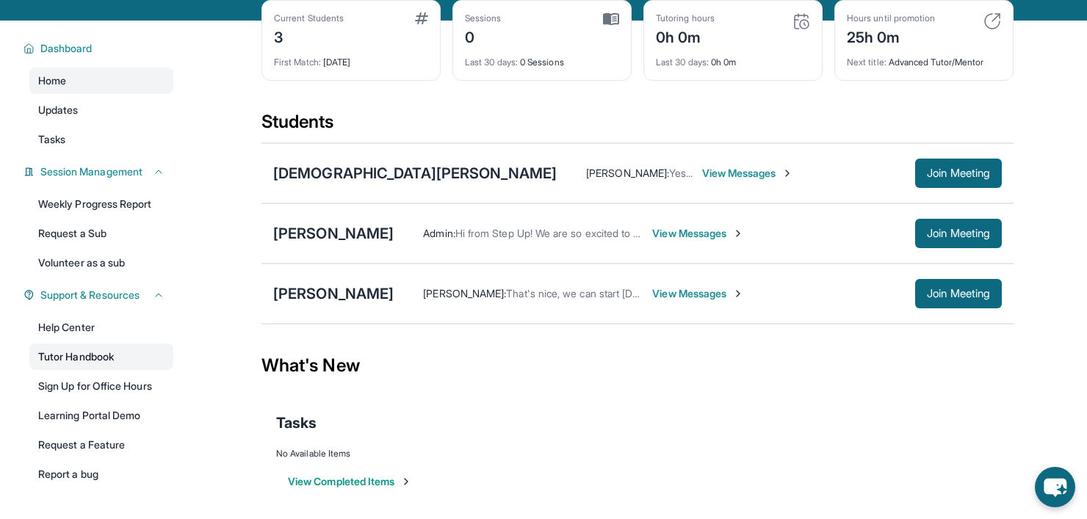
click at [87, 348] on link "Tutor Handbook" at bounding box center [101, 357] width 144 height 26
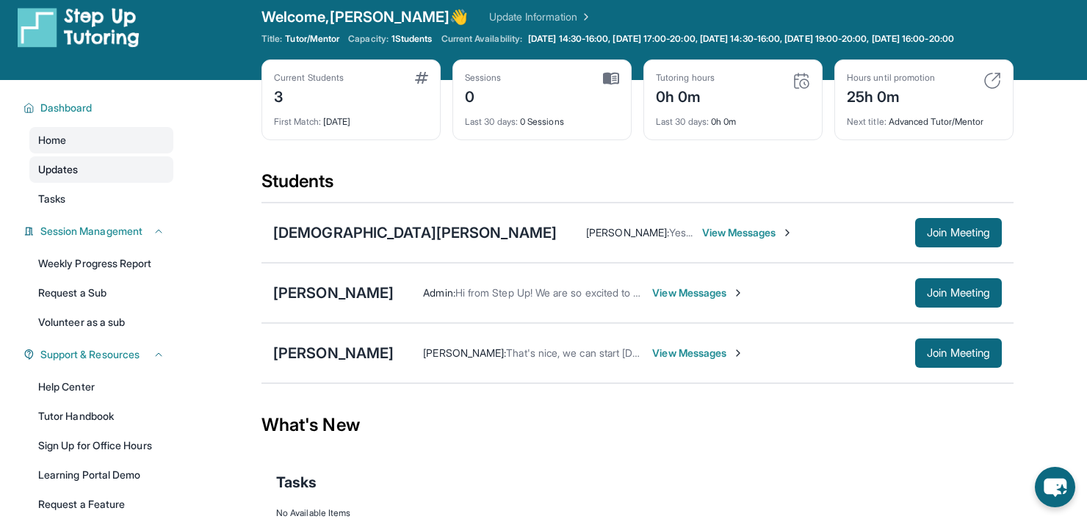
scroll to position [0, 0]
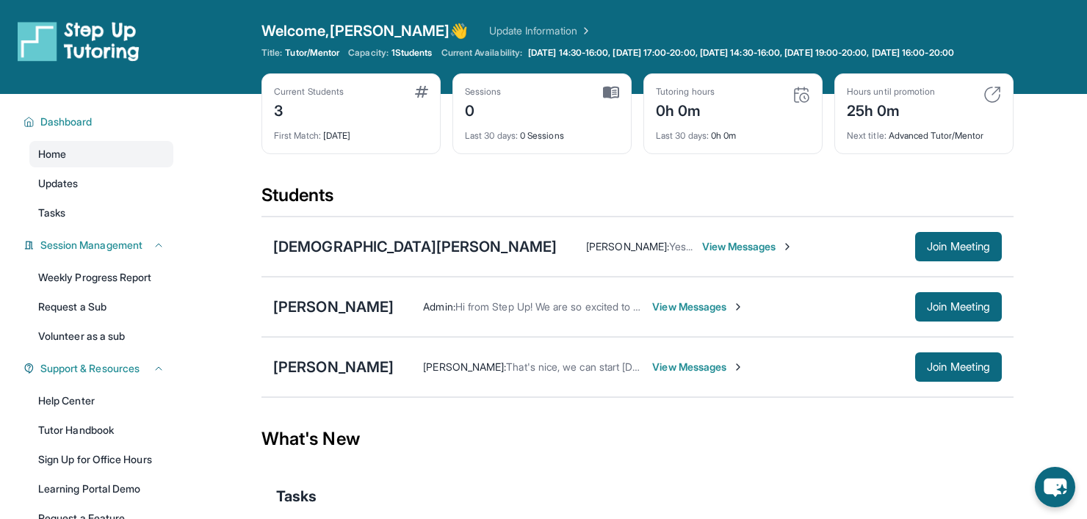
click at [516, 121] on div "Last 30 days : 0 Sessions" at bounding box center [542, 131] width 154 height 21
click at [688, 142] on div "Tutoring hours 0h 0m Last 30 days : 0h 0m" at bounding box center [733, 113] width 179 height 81
click at [924, 129] on div "Next title : Advanced Tutor/Mentor" at bounding box center [924, 131] width 154 height 21
click at [892, 111] on div "25h 0m" at bounding box center [891, 110] width 88 height 24
